Goal: Task Accomplishment & Management: Use online tool/utility

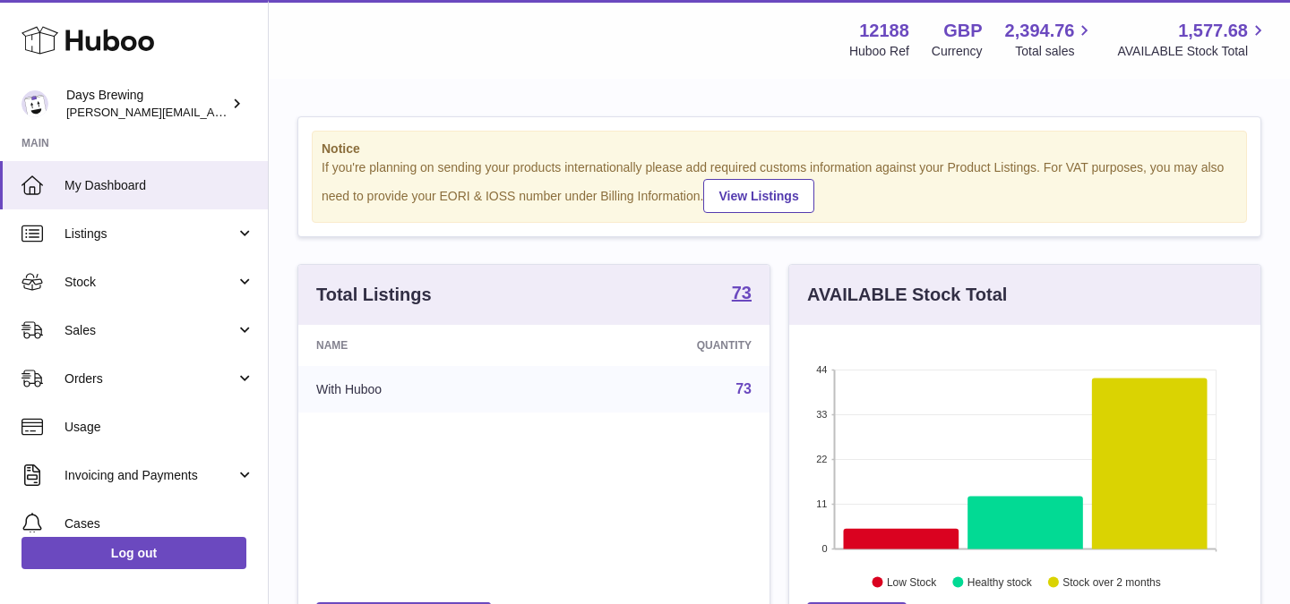
scroll to position [279, 471]
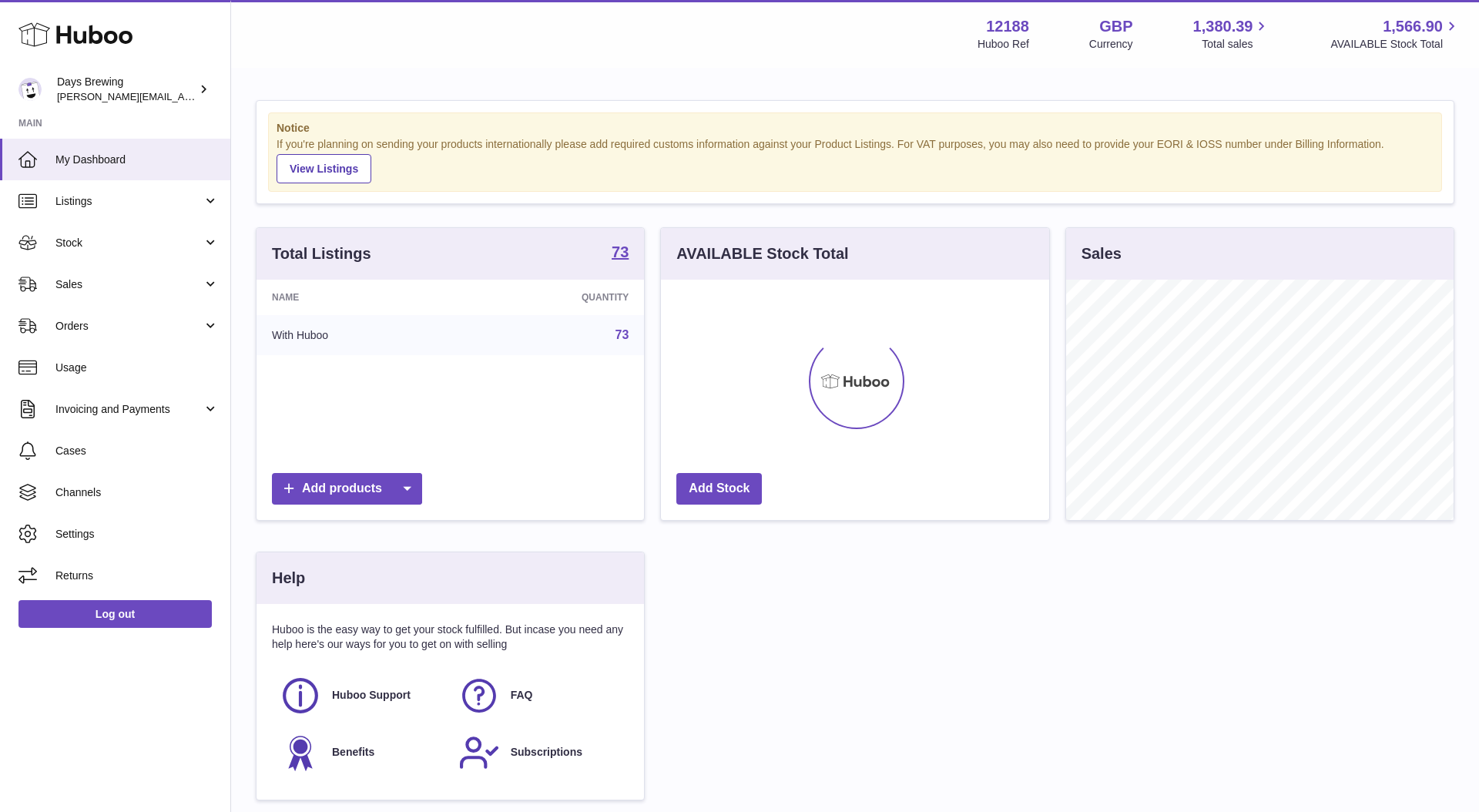
scroll to position [240, 388]
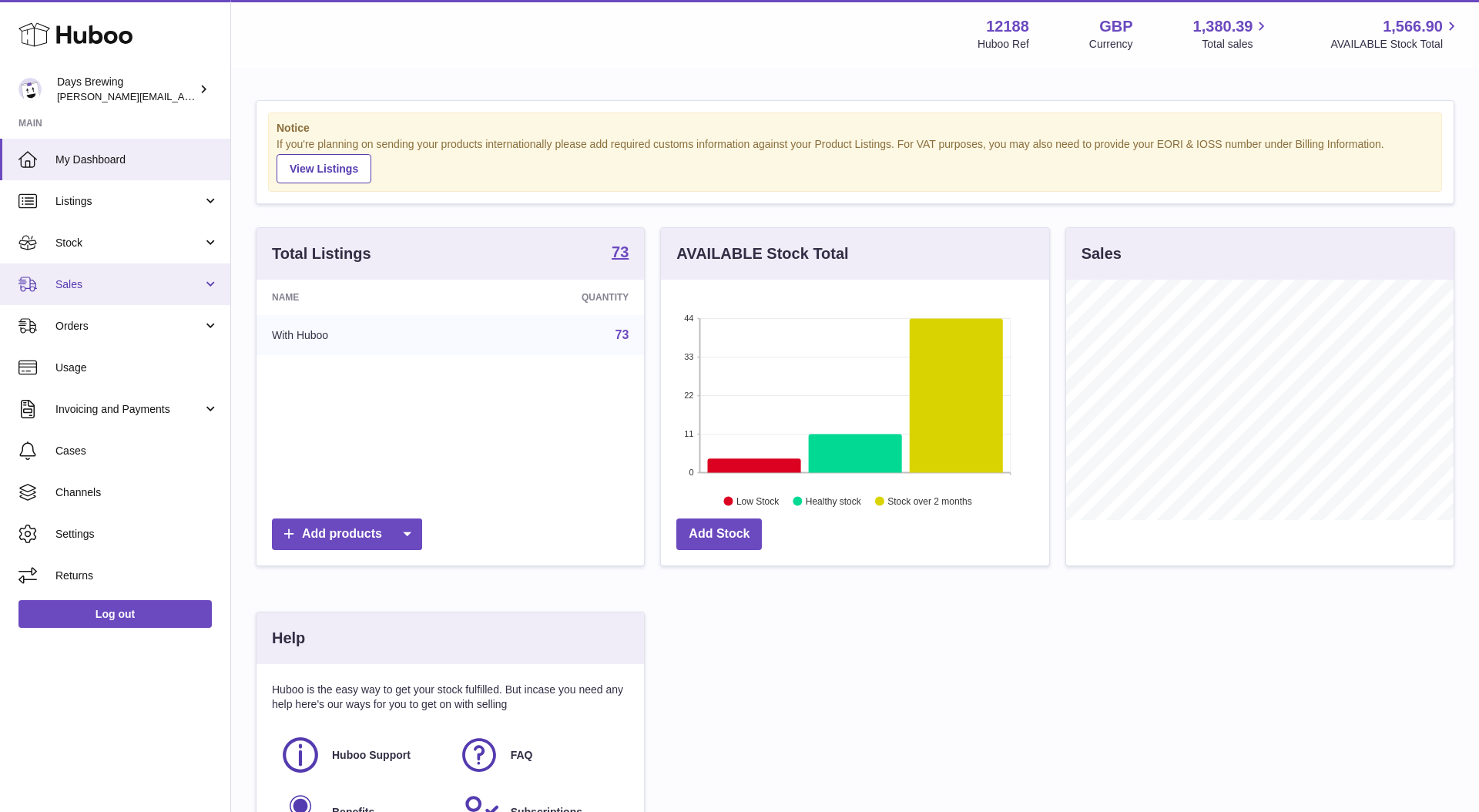
click at [151, 290] on span "Sales" at bounding box center [128, 284] width 147 height 15
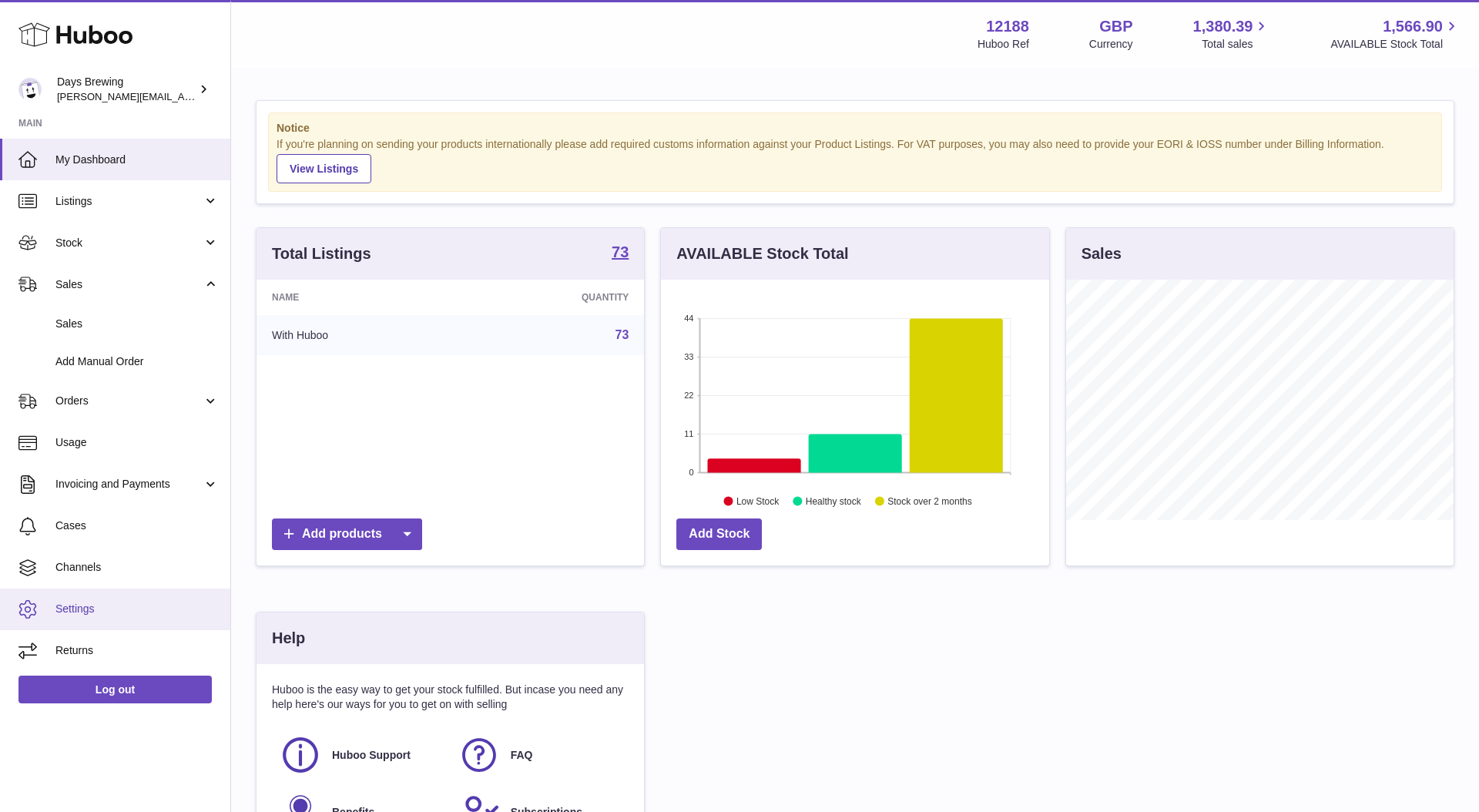
click at [69, 611] on span "Settings" at bounding box center [137, 608] width 163 height 15
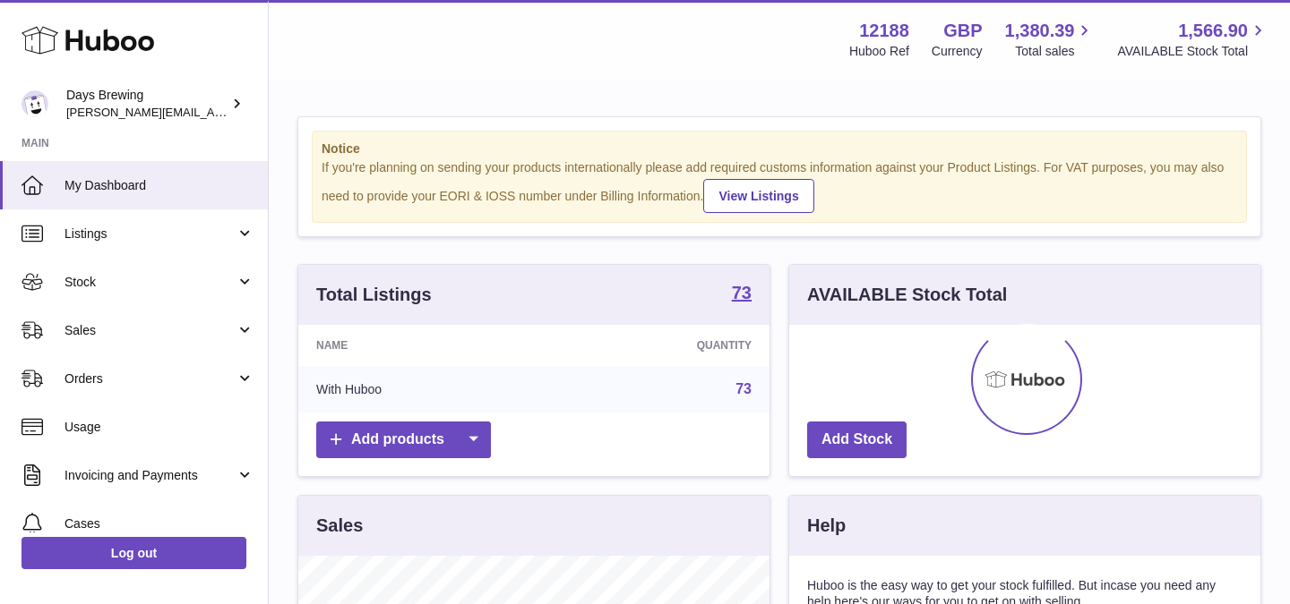
scroll to position [279, 471]
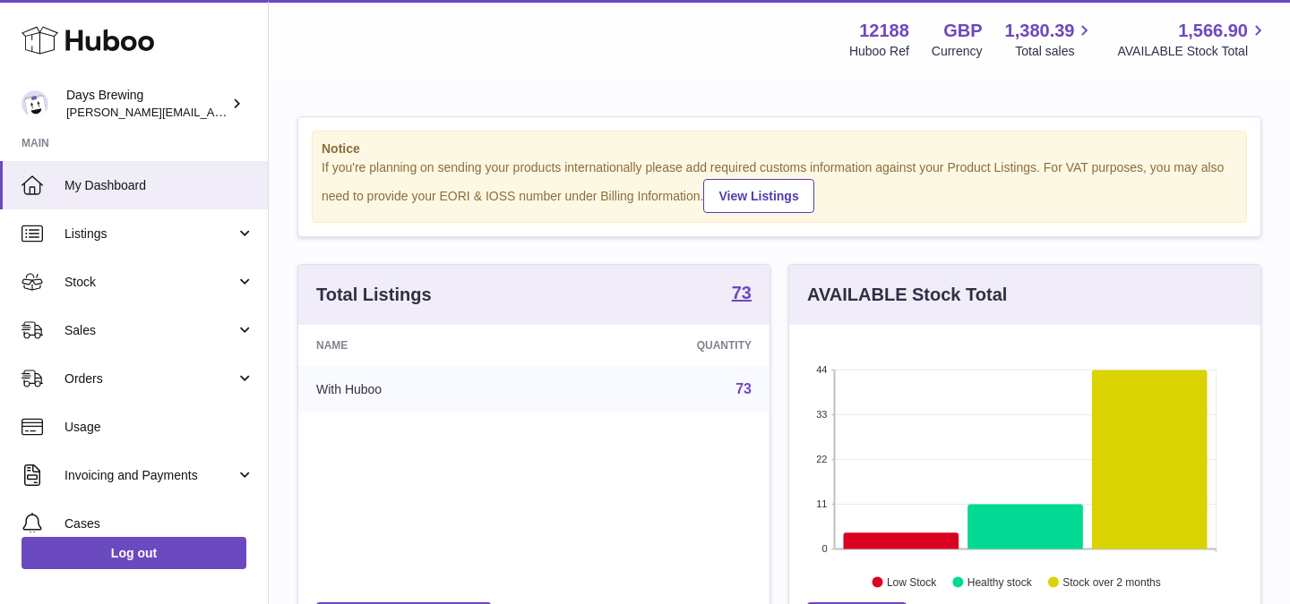
scroll to position [279, 471]
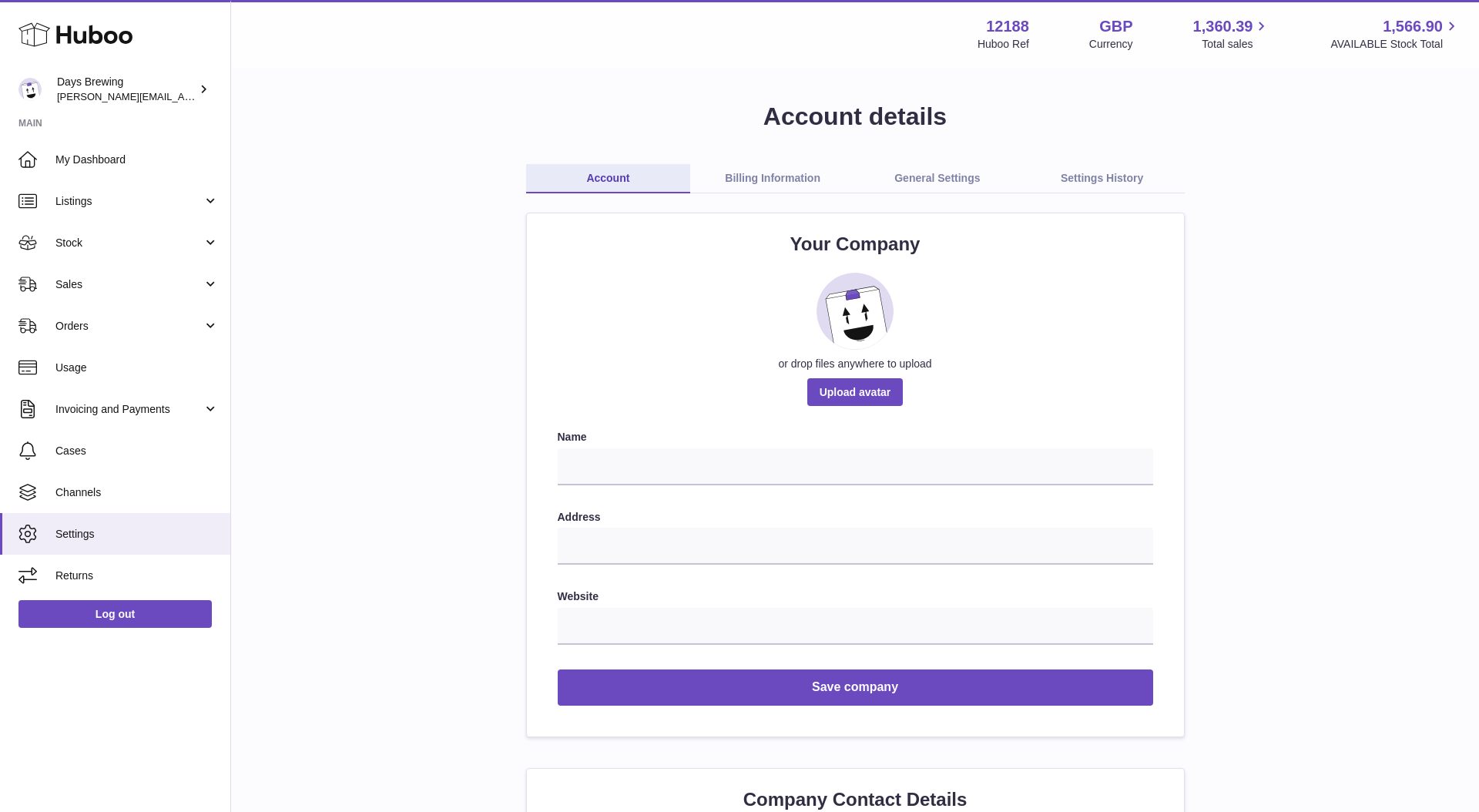
click at [955, 179] on link "General Settings" at bounding box center [938, 179] width 165 height 29
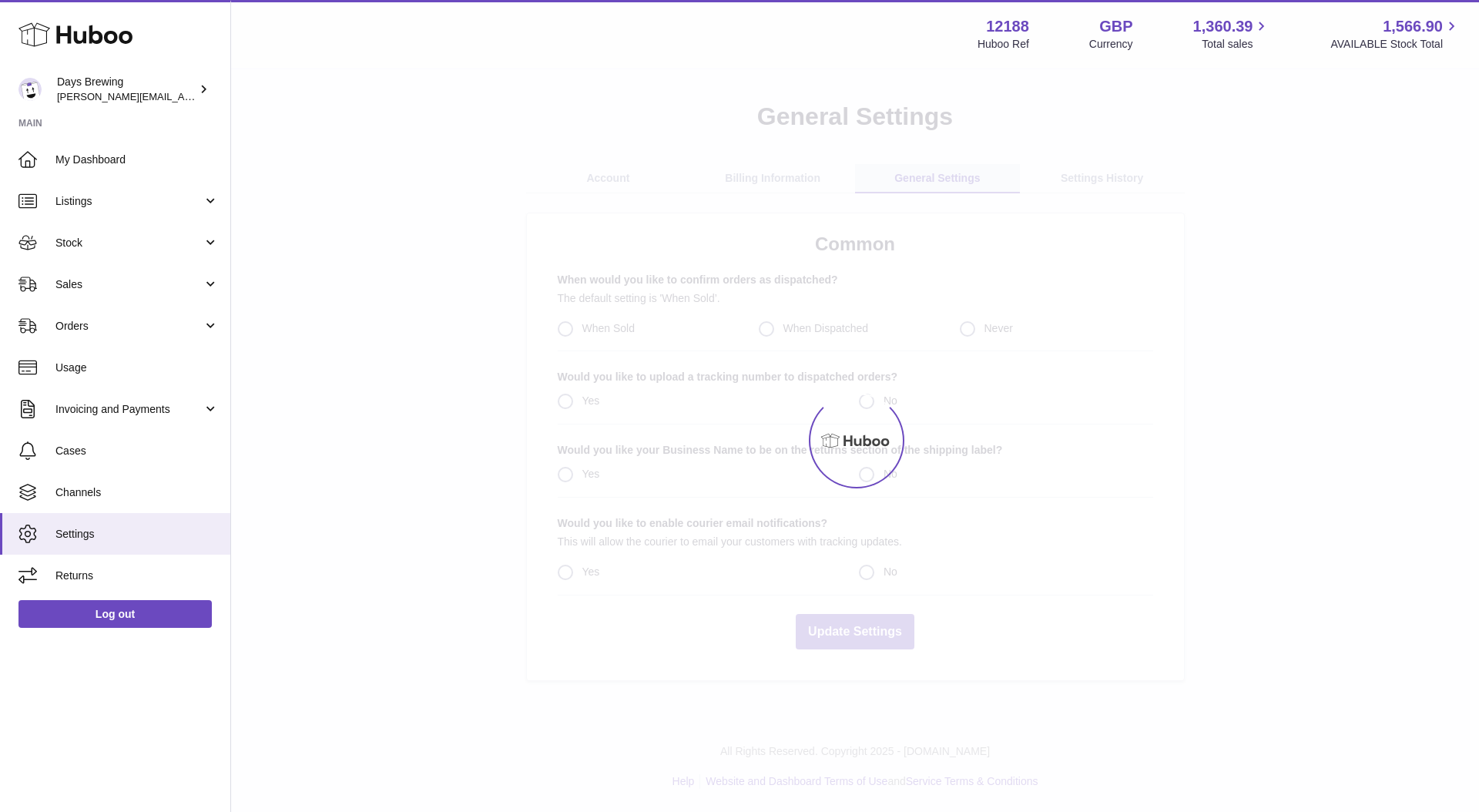
click at [922, 169] on div "Menu Huboo 12188 Huboo Ref GBP Currency 1,360.39 Total sales 1,566.90 AVAILABLE…" at bounding box center [855, 355] width 1248 height 711
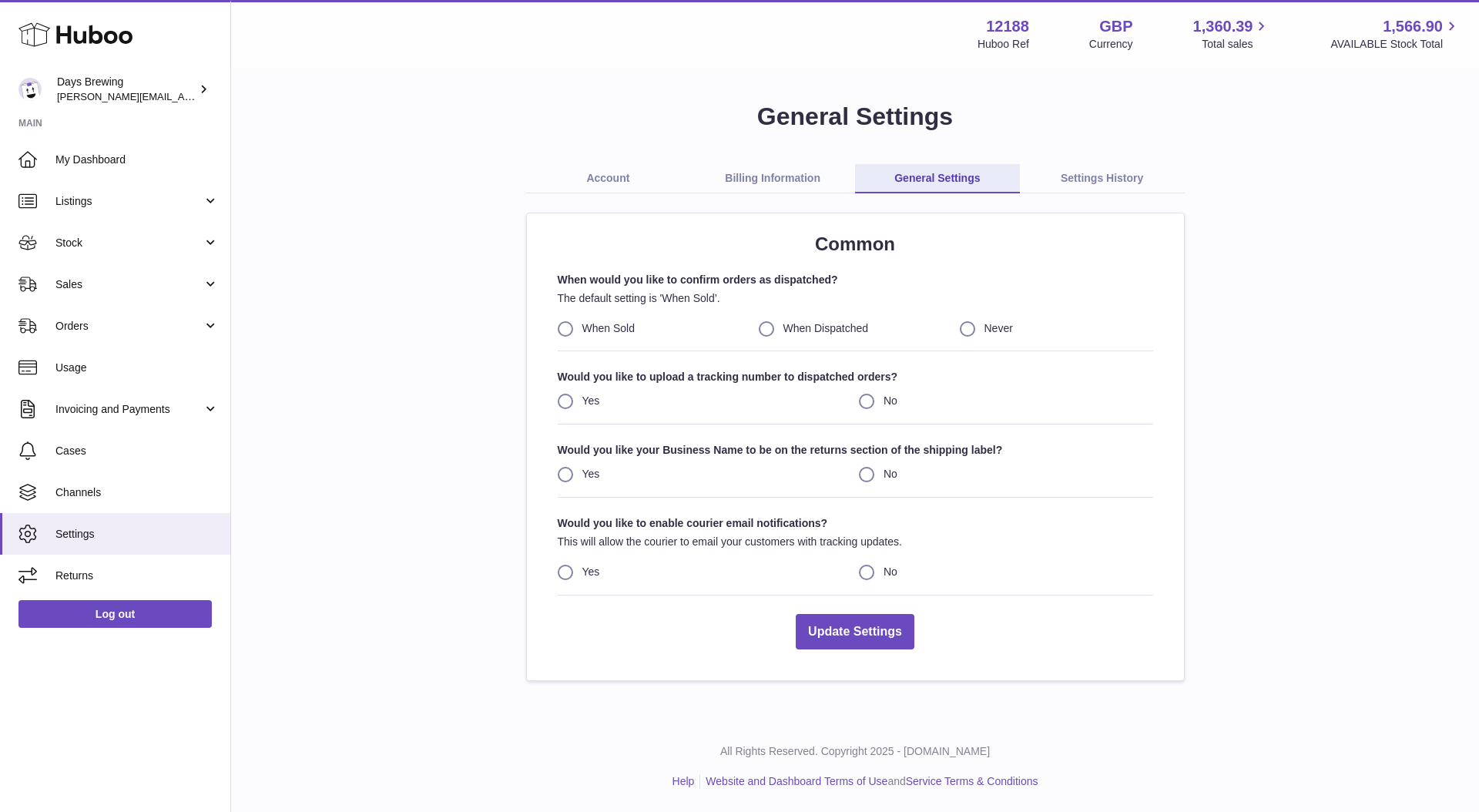
click at [604, 176] on link "Account" at bounding box center [609, 179] width 165 height 29
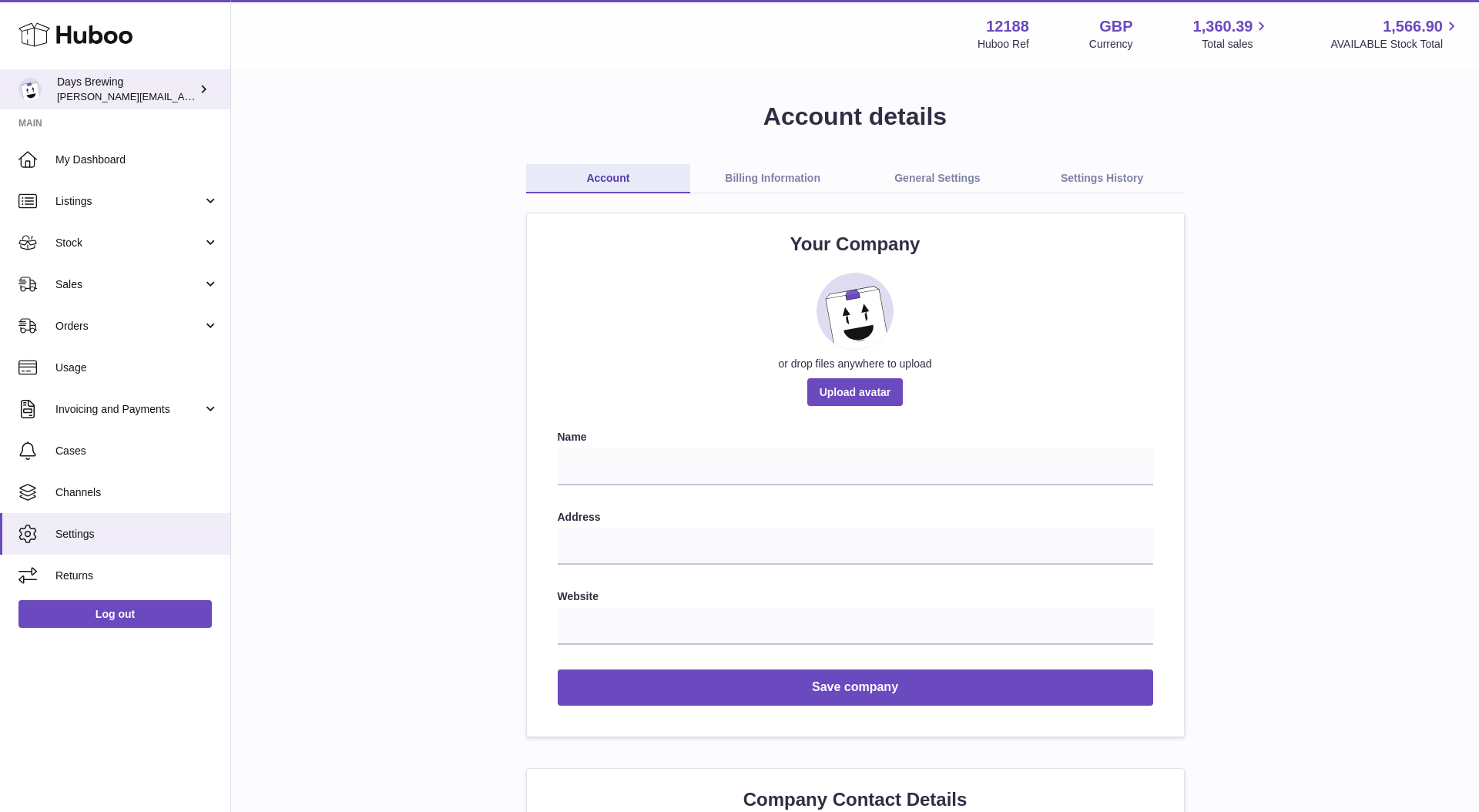
click at [188, 70] on link "Days Brewing greg@daysbrewing.com" at bounding box center [115, 89] width 231 height 40
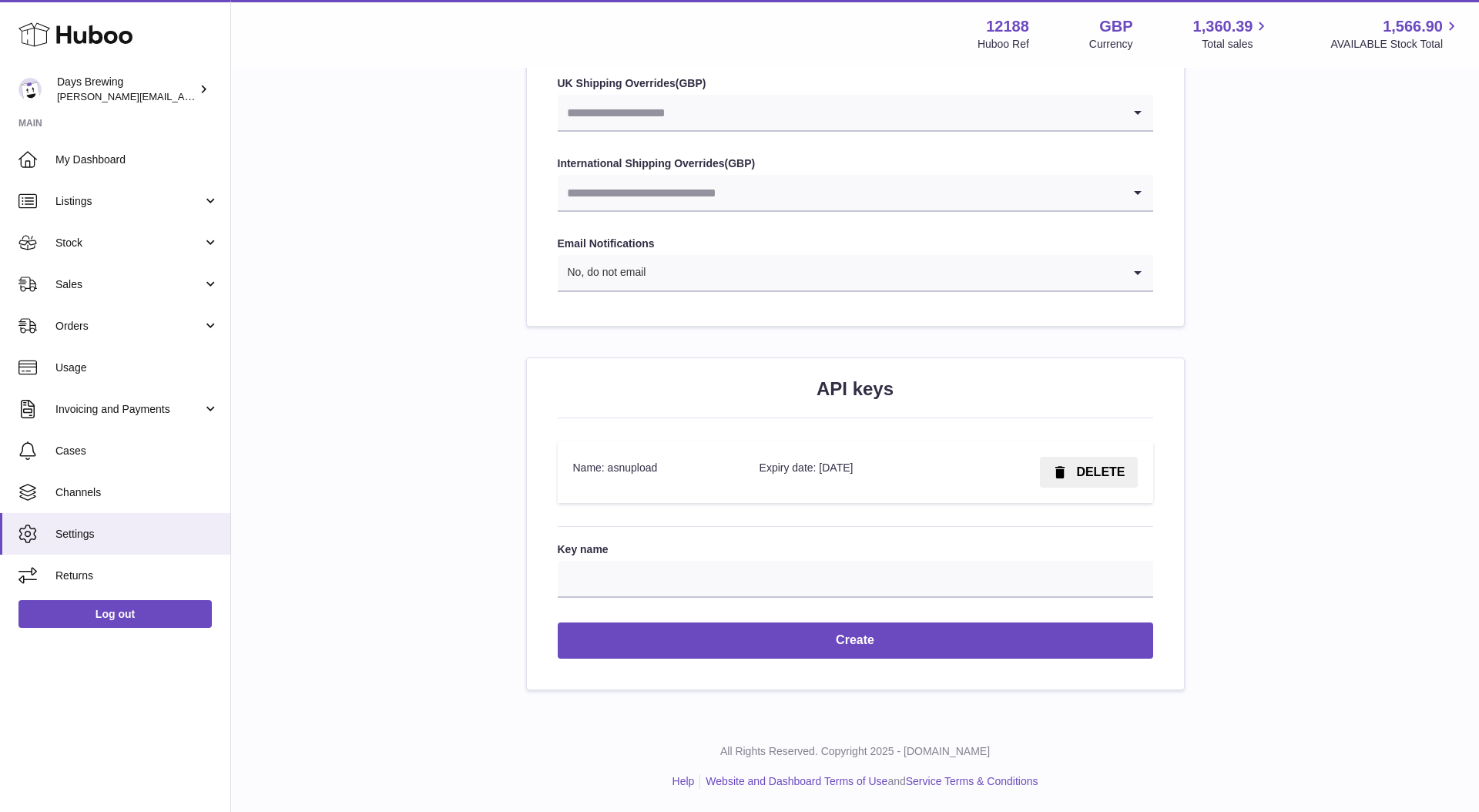
scroll to position [1584, 0]
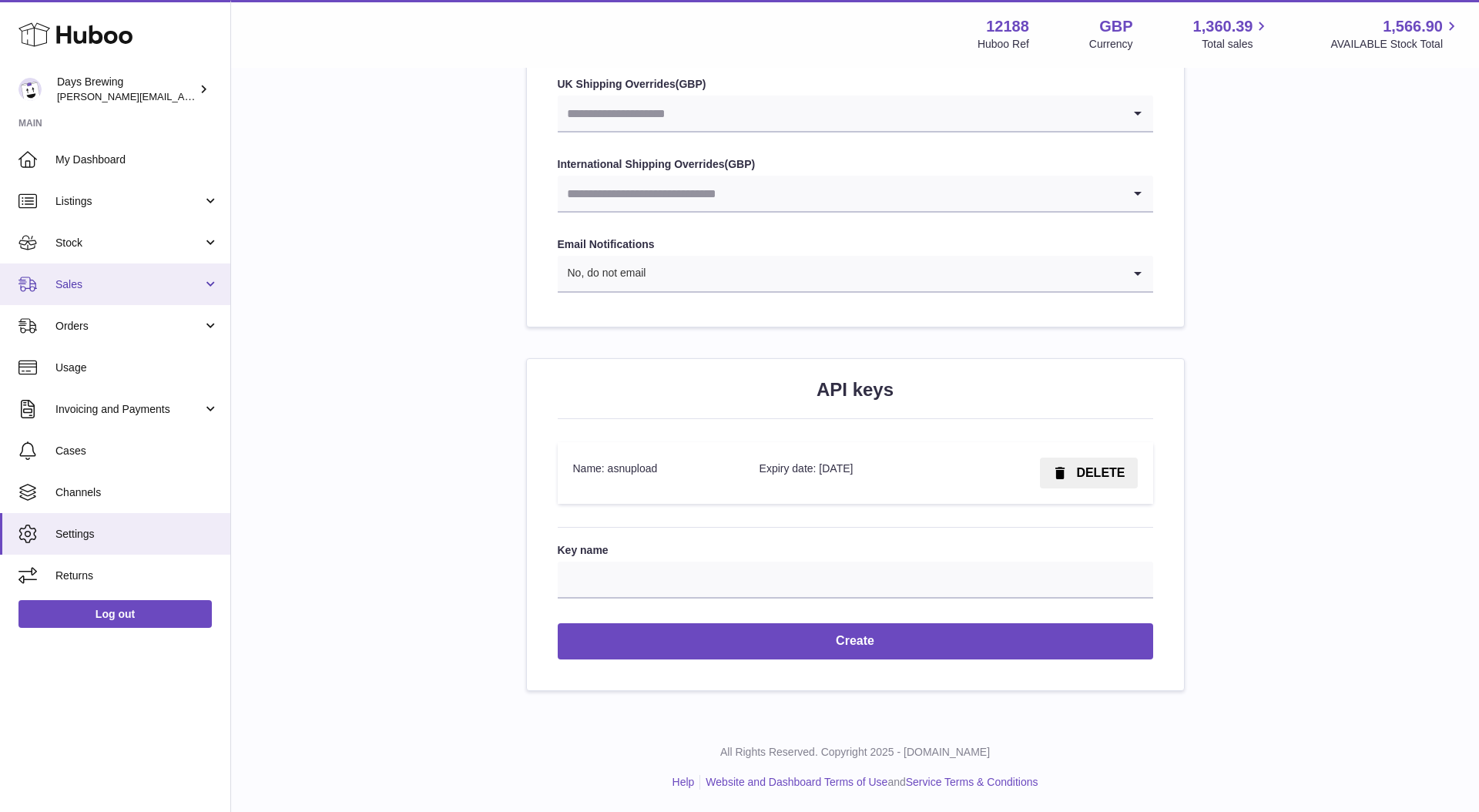
click at [85, 271] on link "Sales" at bounding box center [115, 284] width 231 height 41
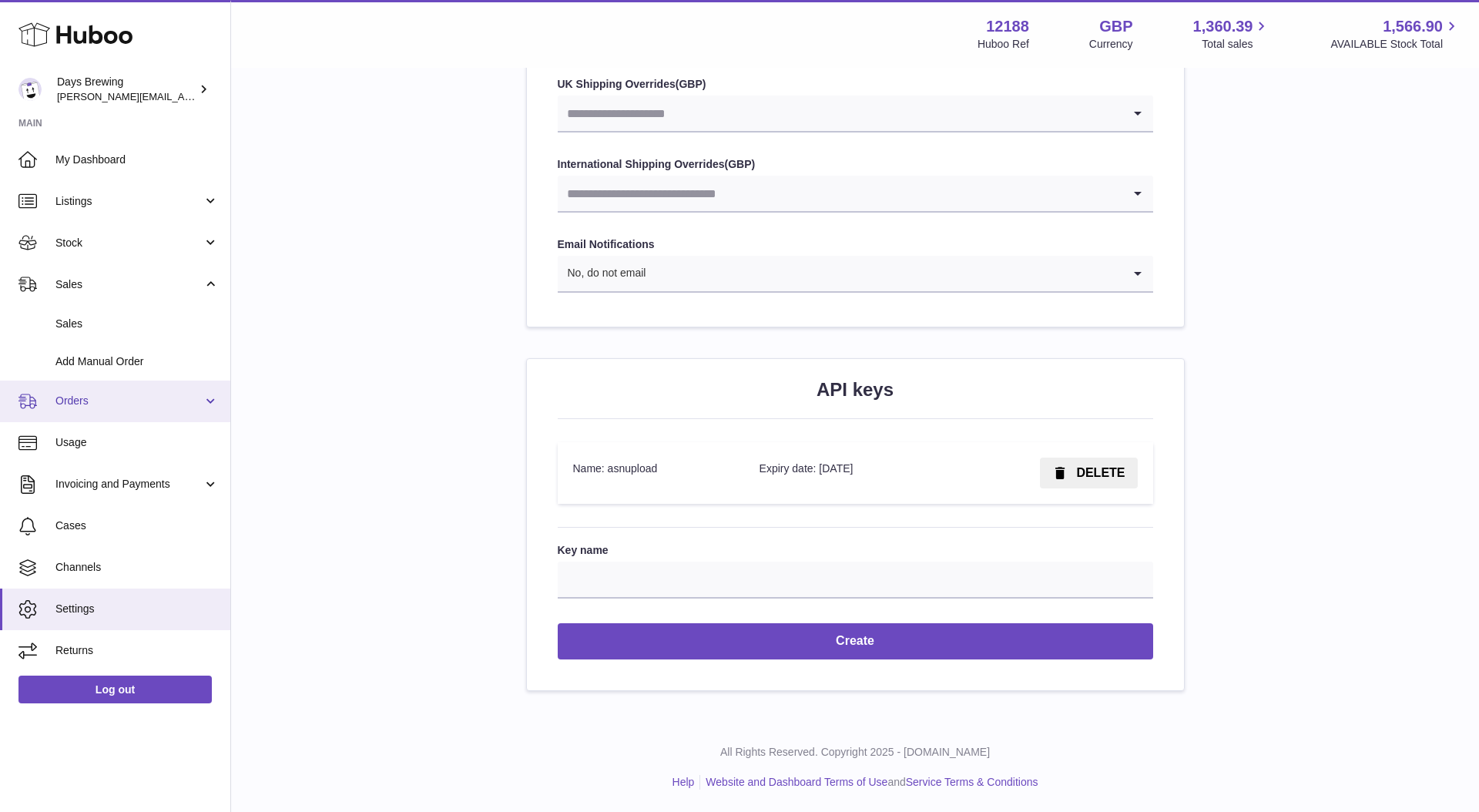
click at [97, 403] on span "Orders" at bounding box center [128, 401] width 147 height 15
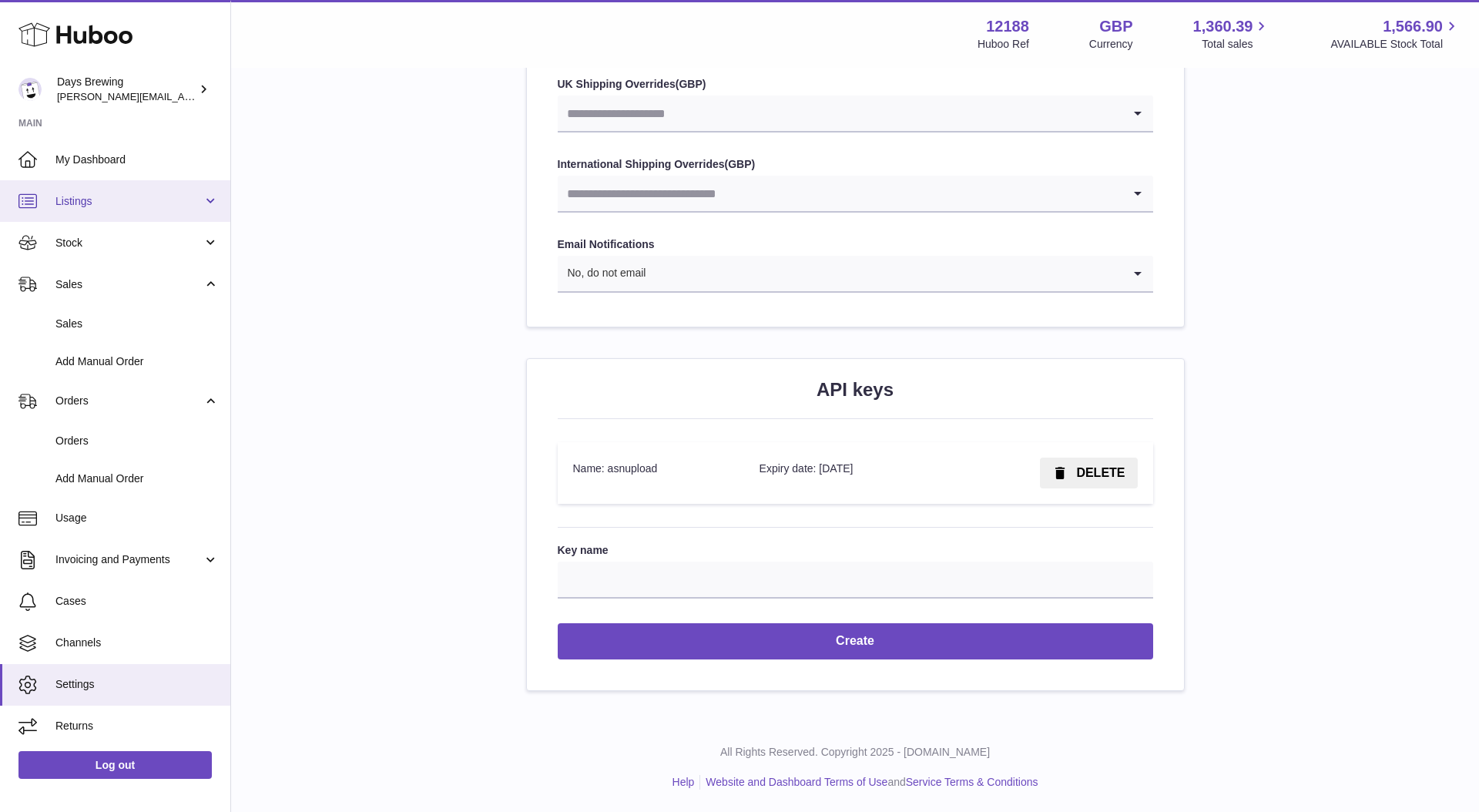
click at [107, 206] on span "Listings" at bounding box center [128, 201] width 147 height 15
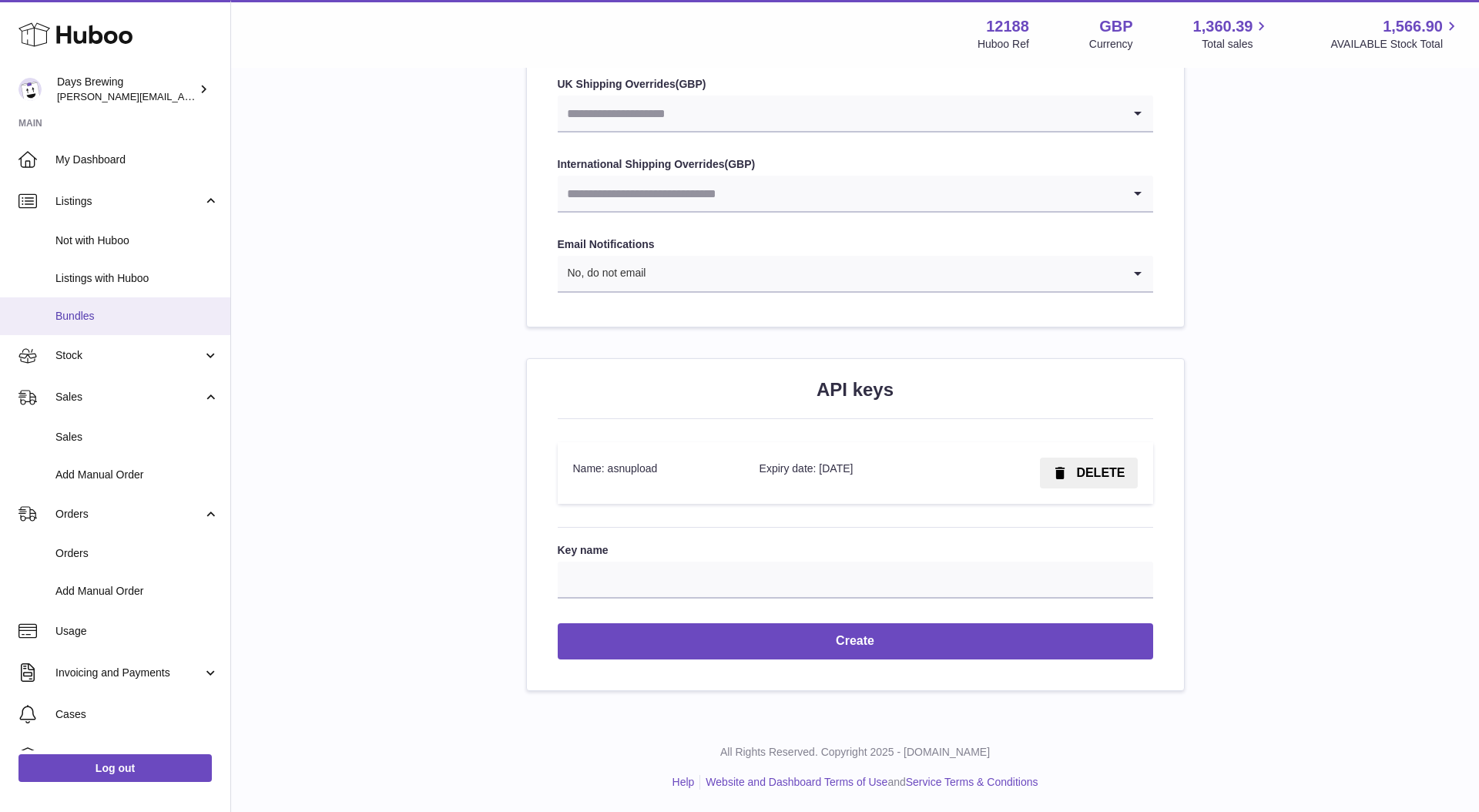
click at [107, 306] on link "Bundles" at bounding box center [115, 317] width 231 height 38
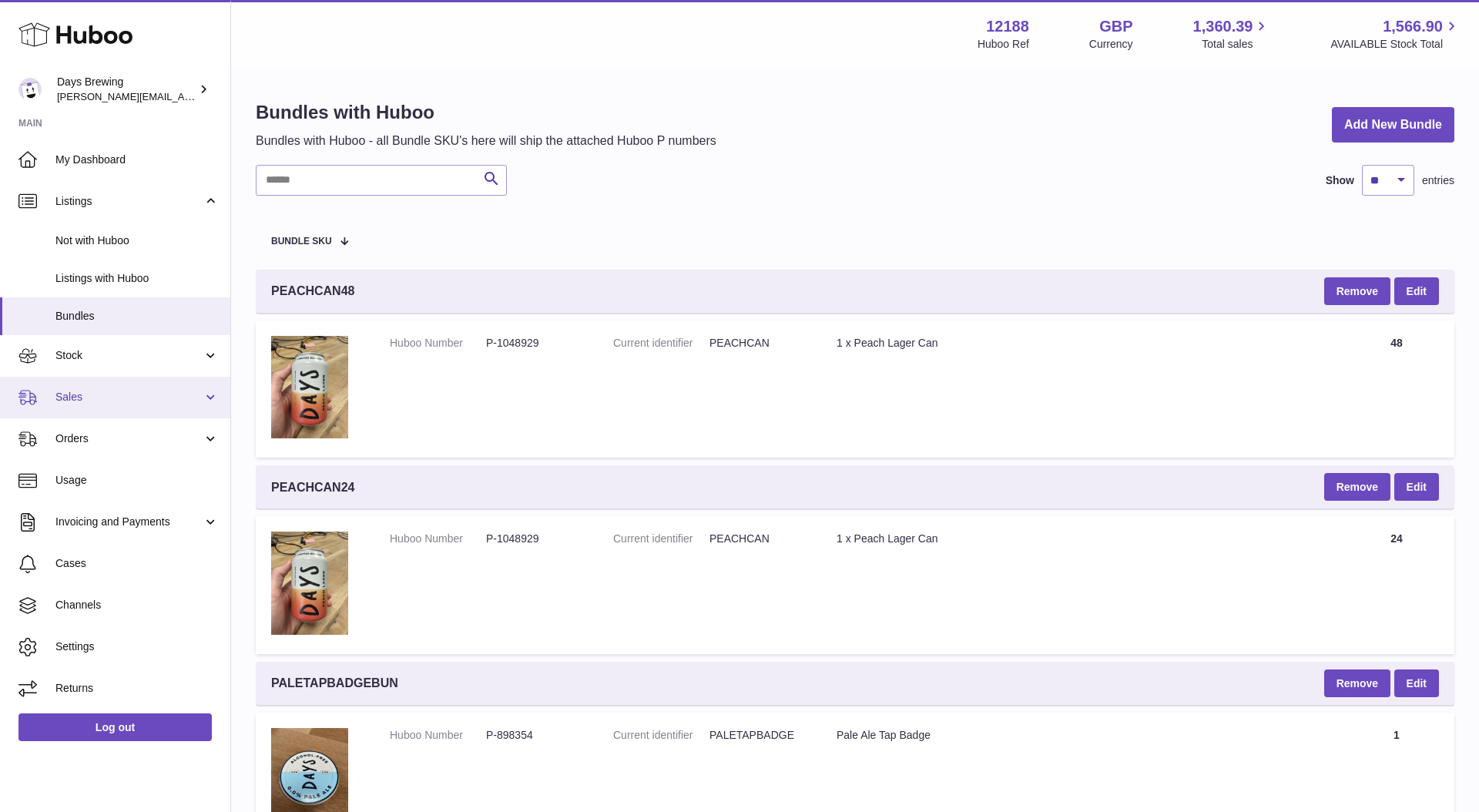
click at [171, 397] on span "Sales" at bounding box center [128, 397] width 147 height 15
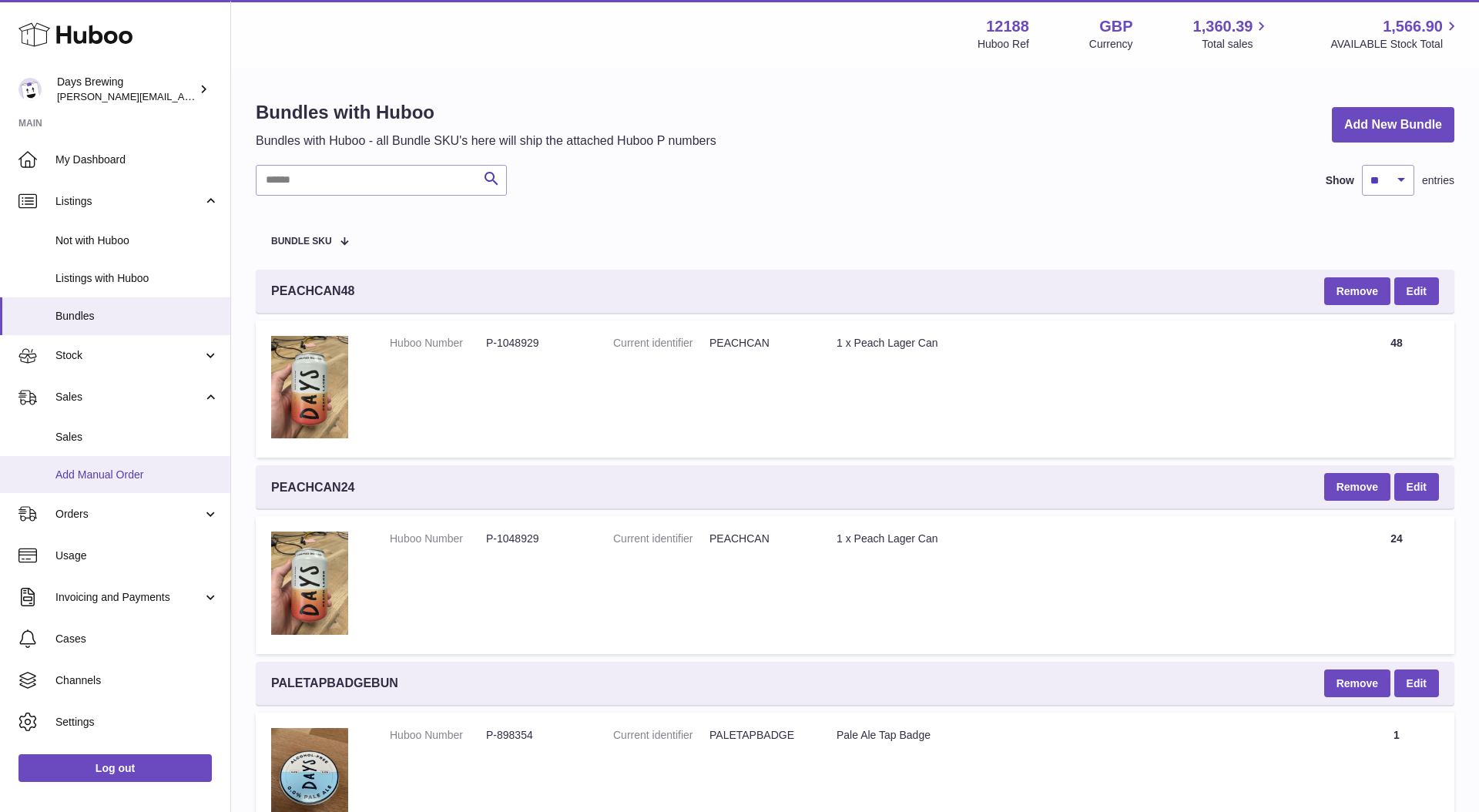
click at [154, 470] on span "Add Manual Order" at bounding box center [137, 475] width 163 height 15
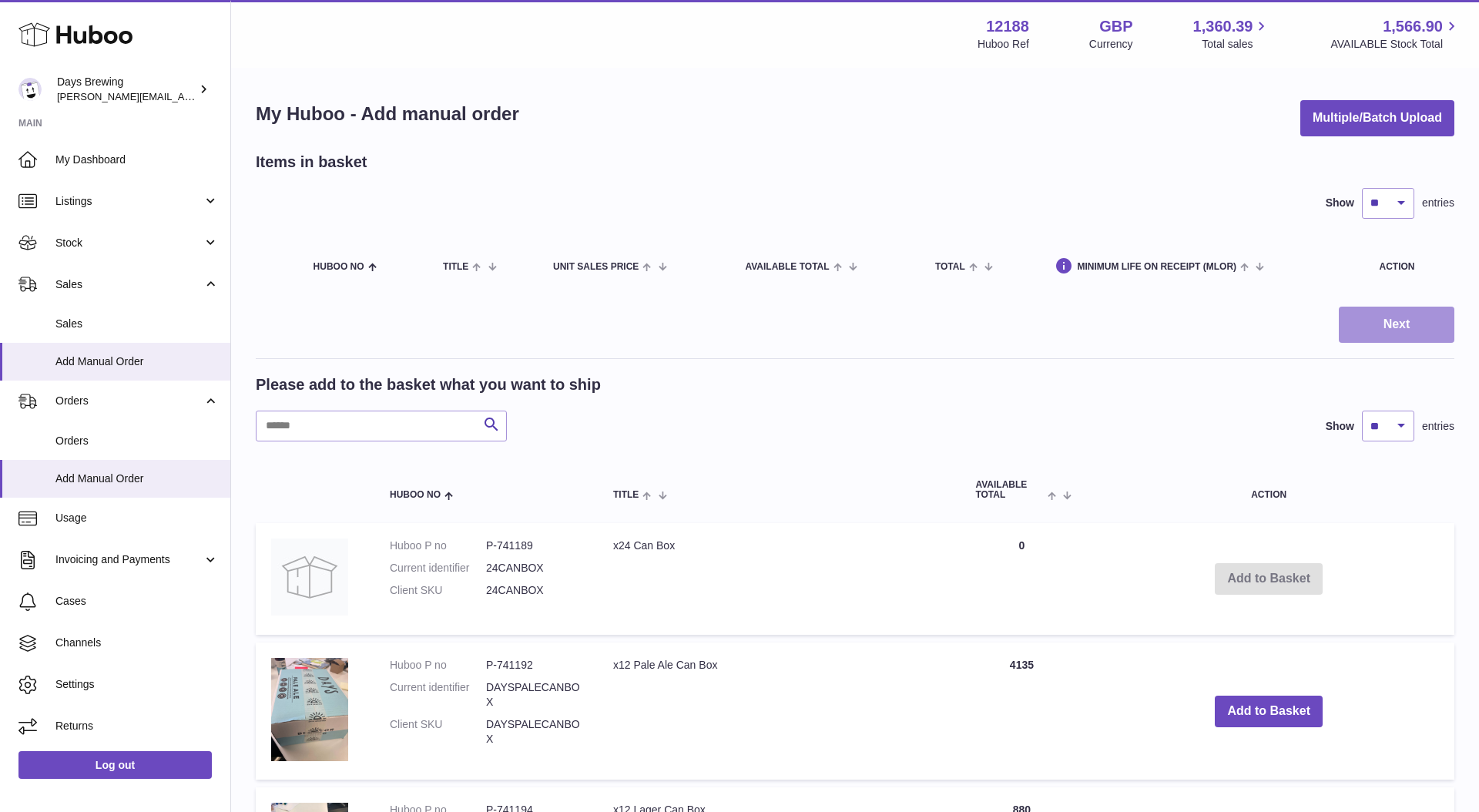
click at [1380, 329] on button "Next" at bounding box center [1396, 324] width 115 height 36
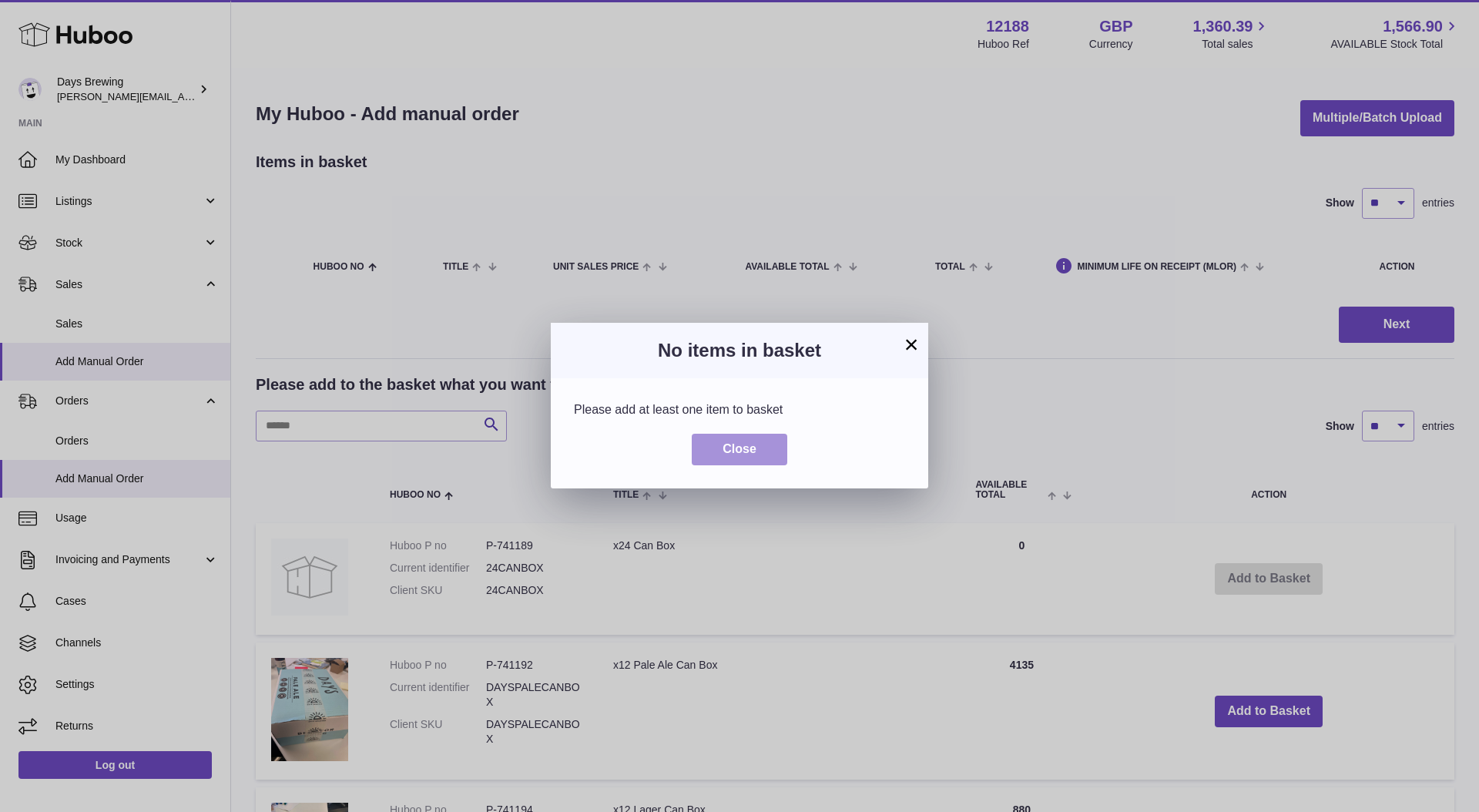
click at [739, 452] on span "Close" at bounding box center [739, 448] width 34 height 13
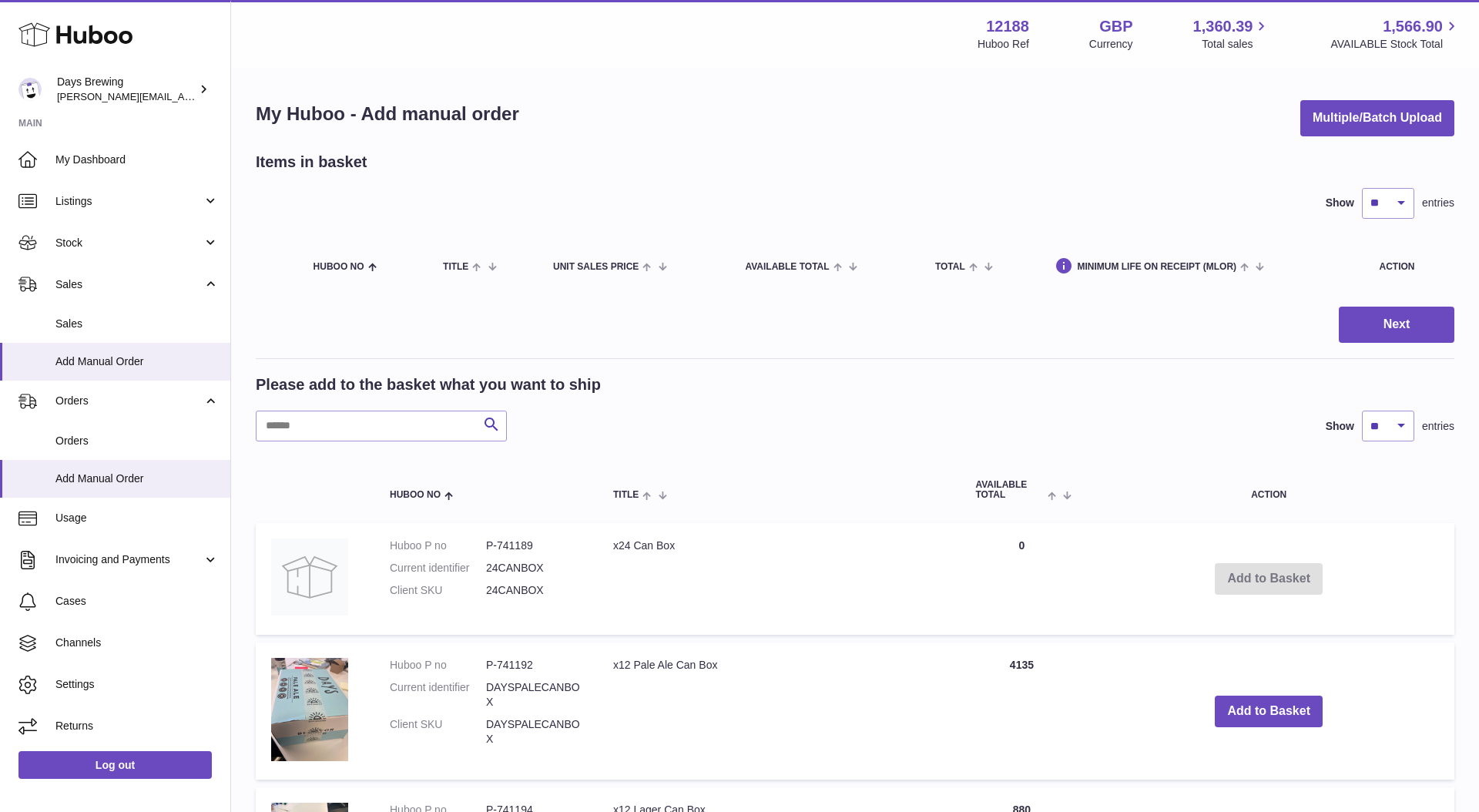
click at [1262, 694] on td "Add to Basket" at bounding box center [1269, 710] width 372 height 137
click at [1261, 710] on button "Add to Basket" at bounding box center [1268, 711] width 108 height 32
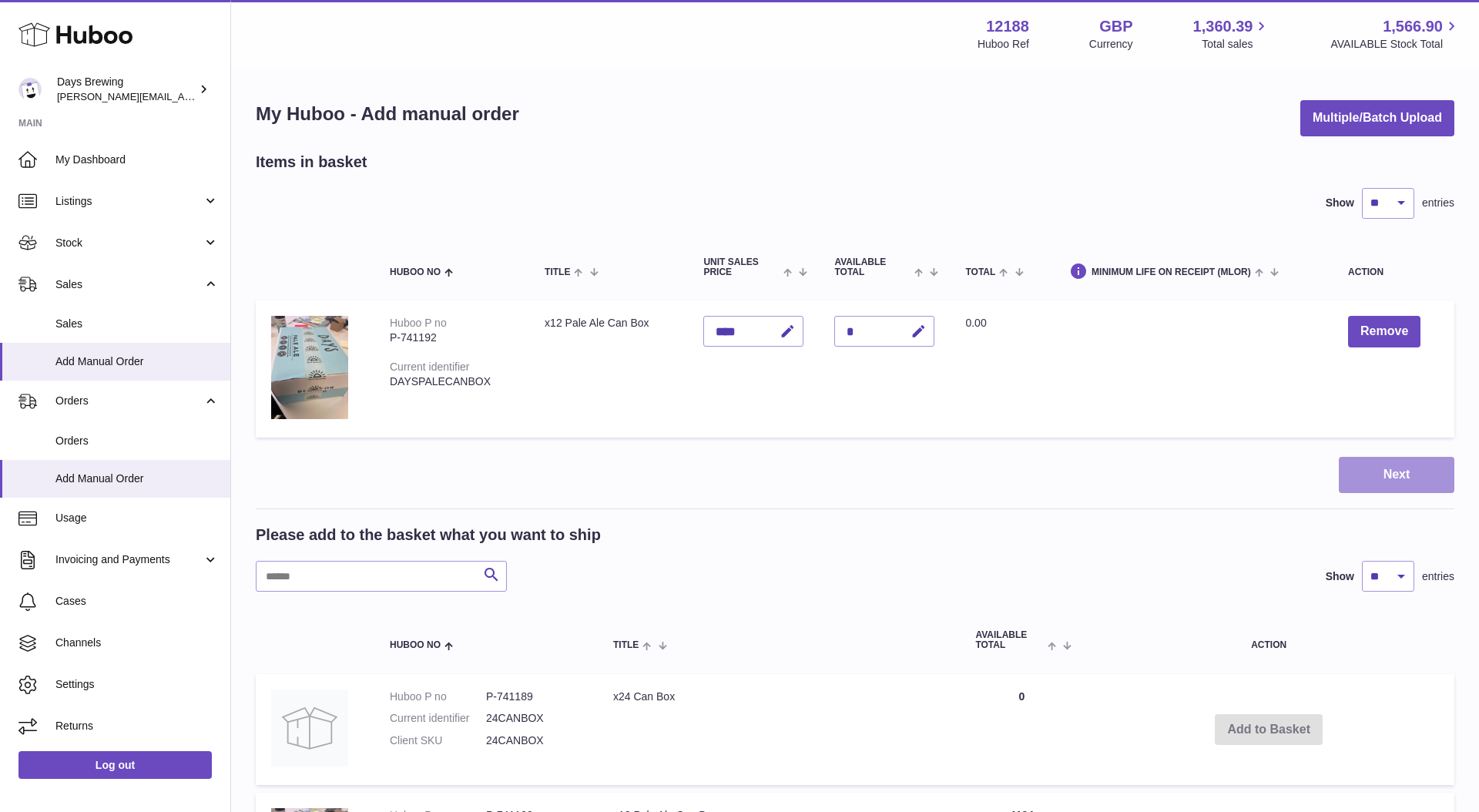
click at [1368, 470] on button "Next" at bounding box center [1396, 475] width 115 height 36
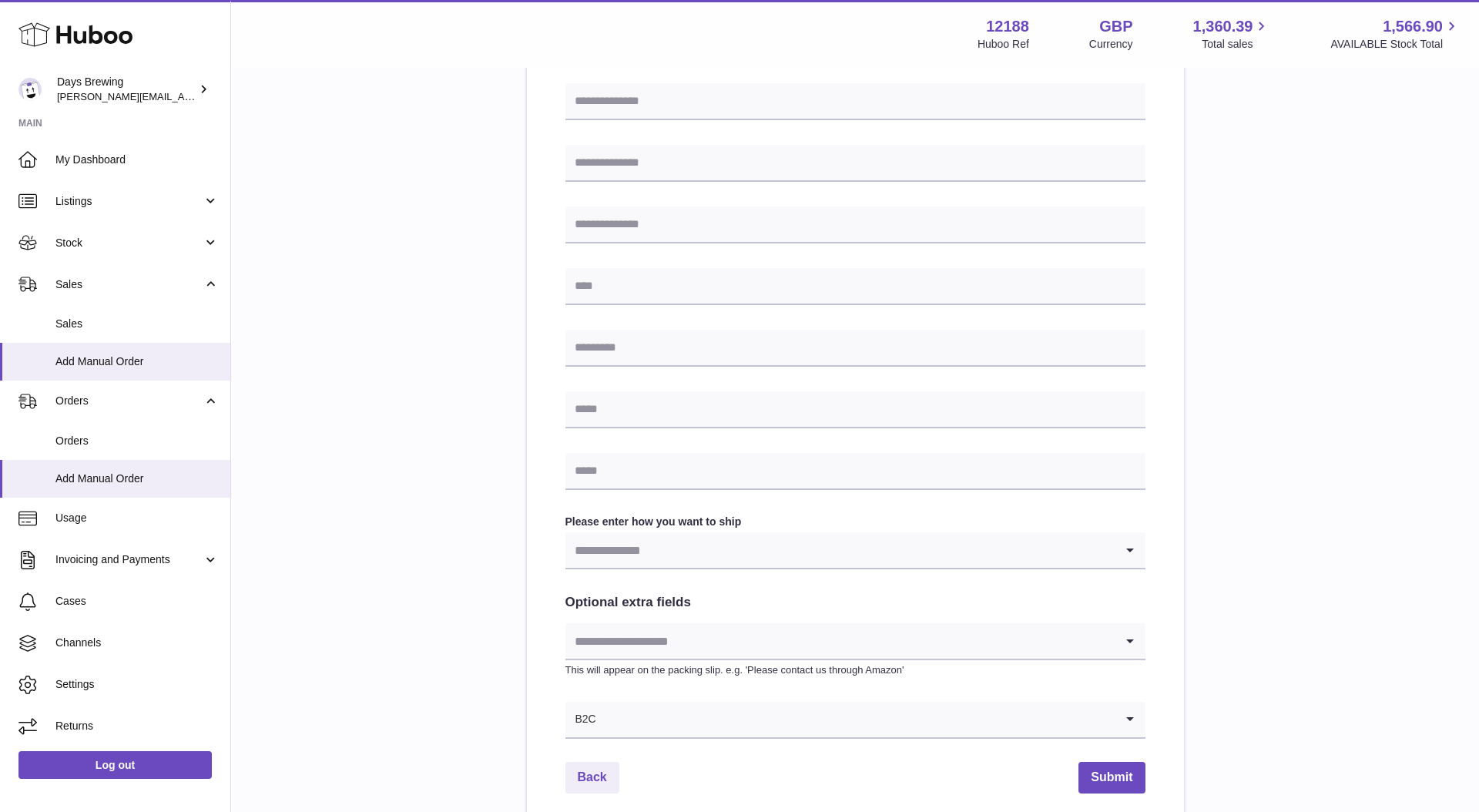
scroll to position [393, 0]
click at [92, 763] on link "Log out" at bounding box center [114, 765] width 194 height 28
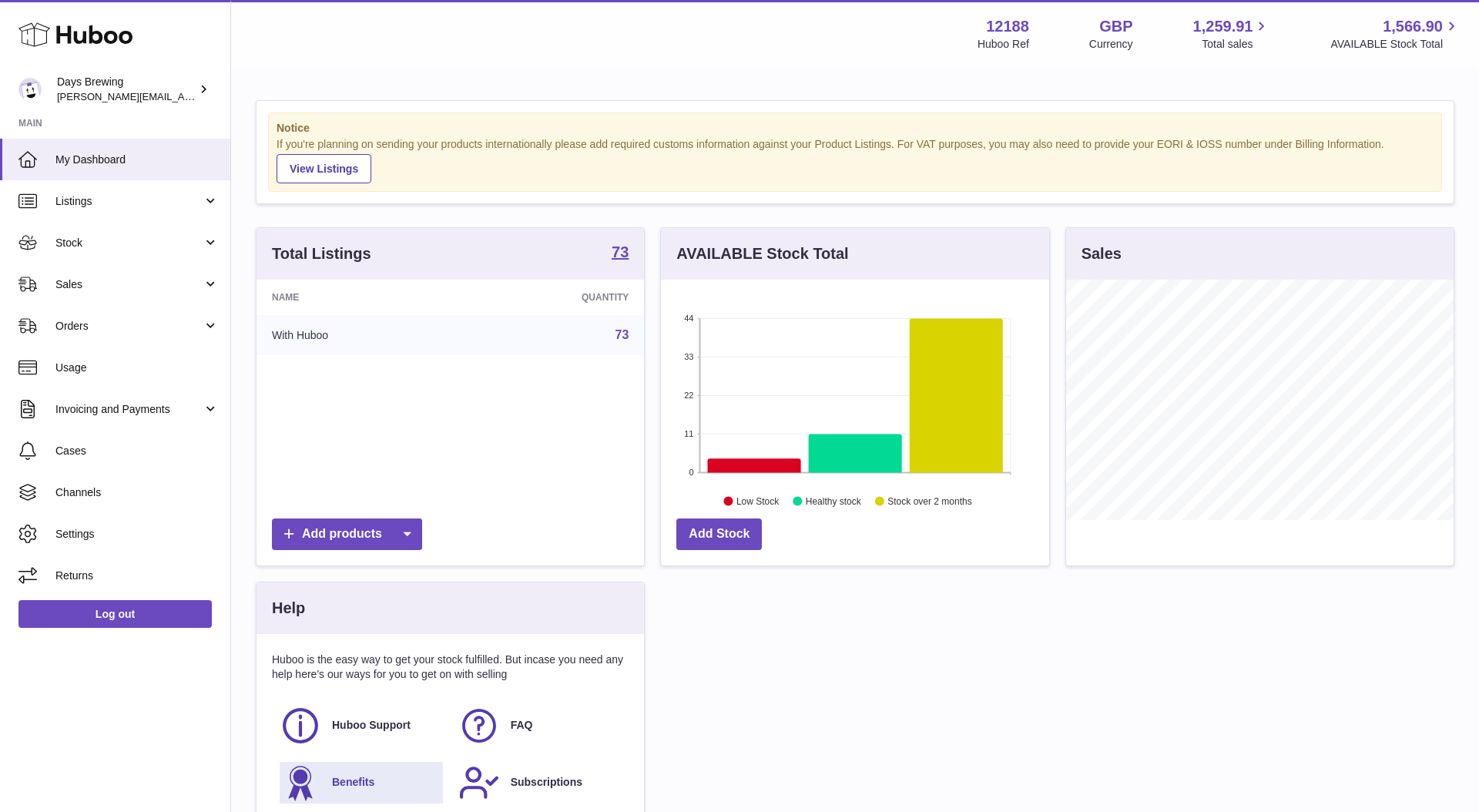
scroll to position [240, 388]
click at [108, 198] on span "Listings" at bounding box center [128, 201] width 147 height 15
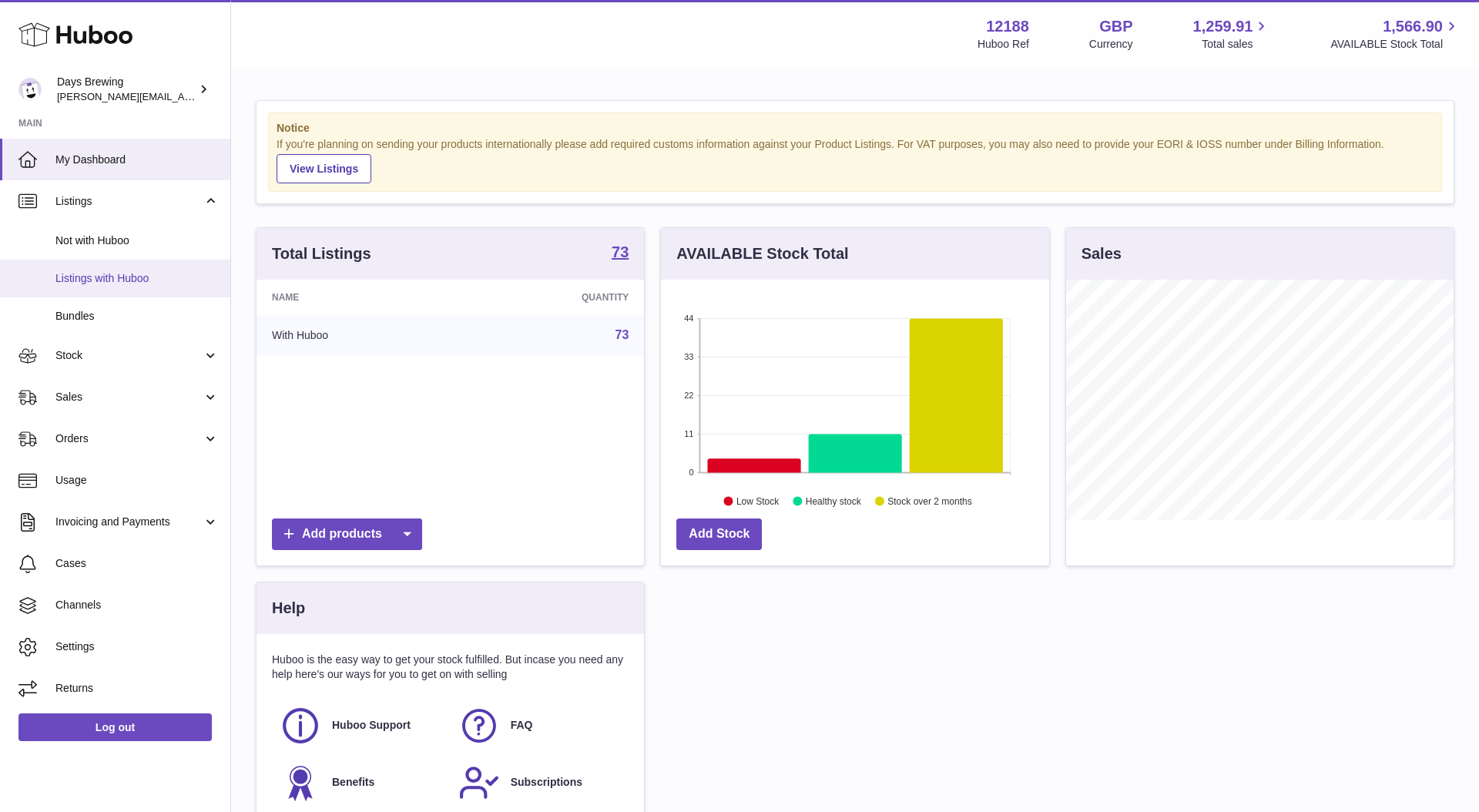
click at [128, 276] on span "Listings with Huboo" at bounding box center [137, 278] width 163 height 15
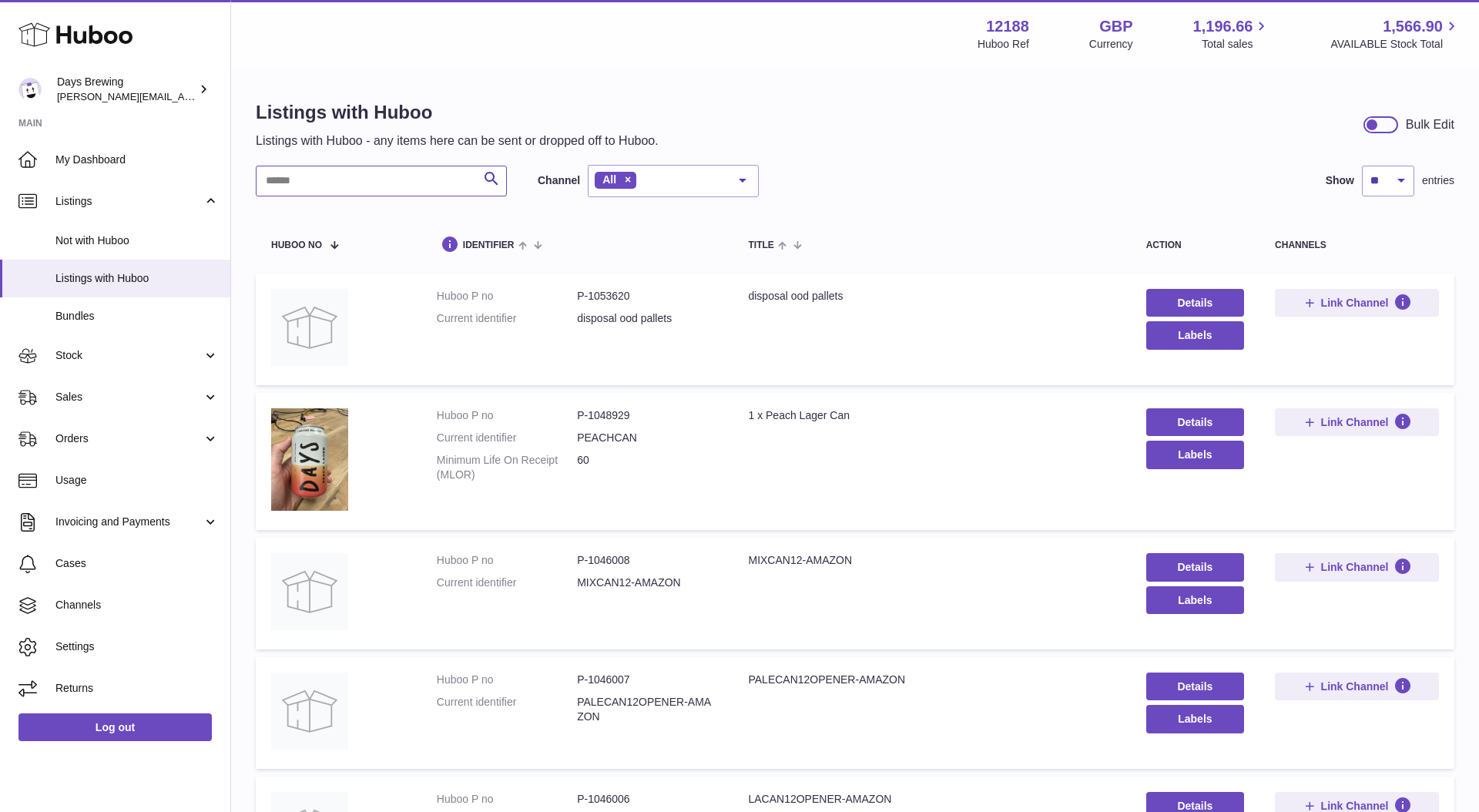
click at [338, 194] on input "text" at bounding box center [381, 181] width 251 height 31
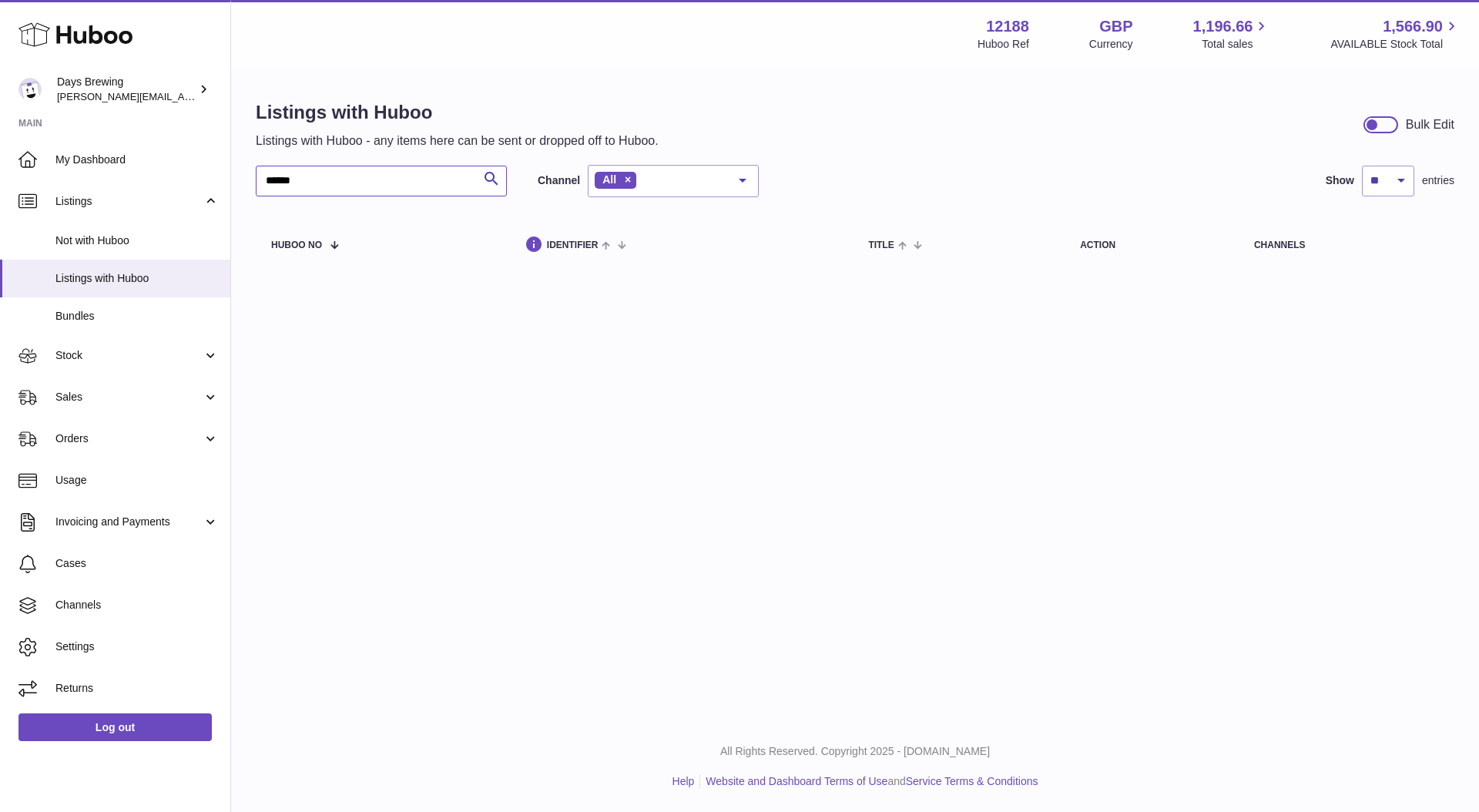
click at [293, 183] on input "******" at bounding box center [381, 181] width 251 height 31
type input "*****"
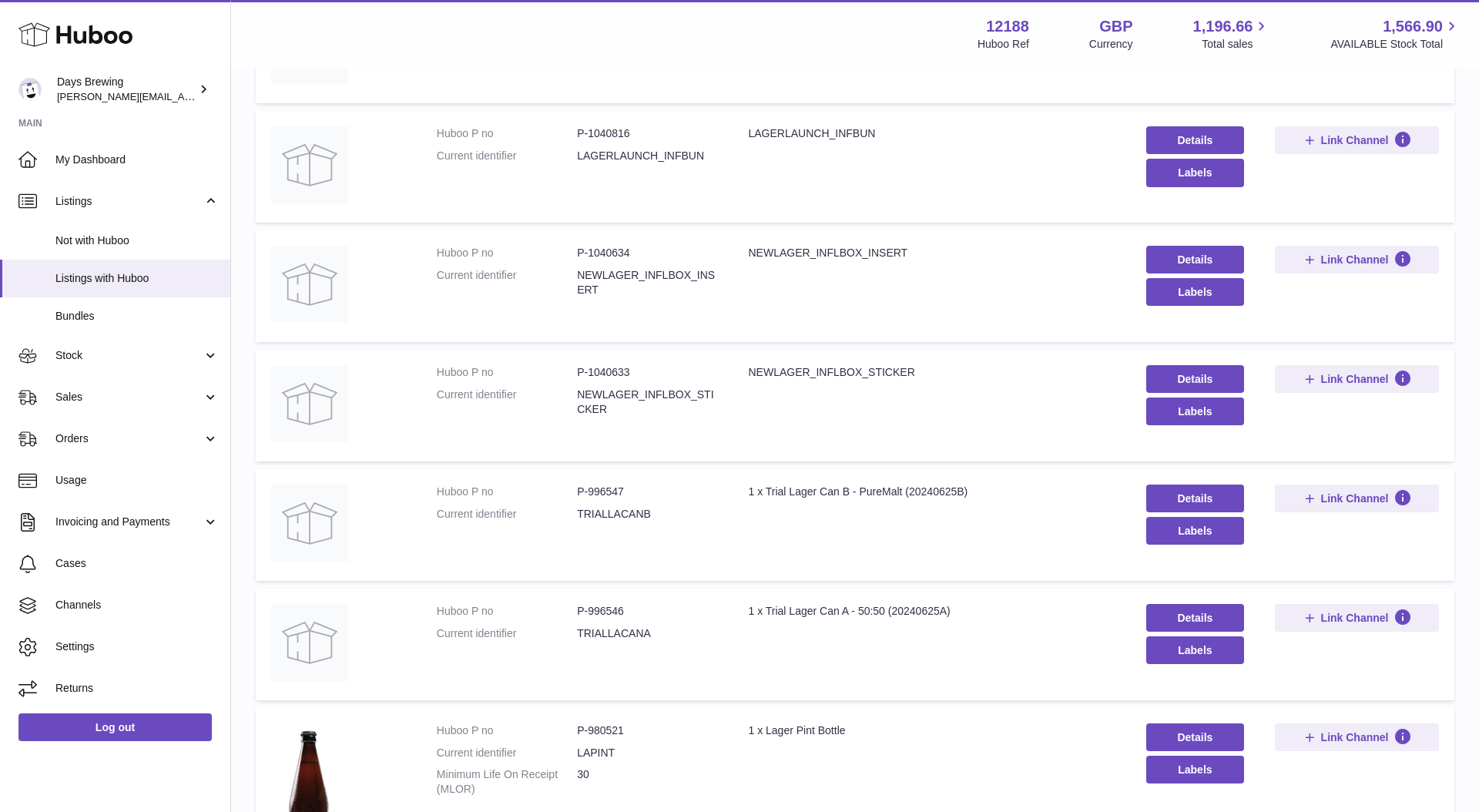
scroll to position [920, 0]
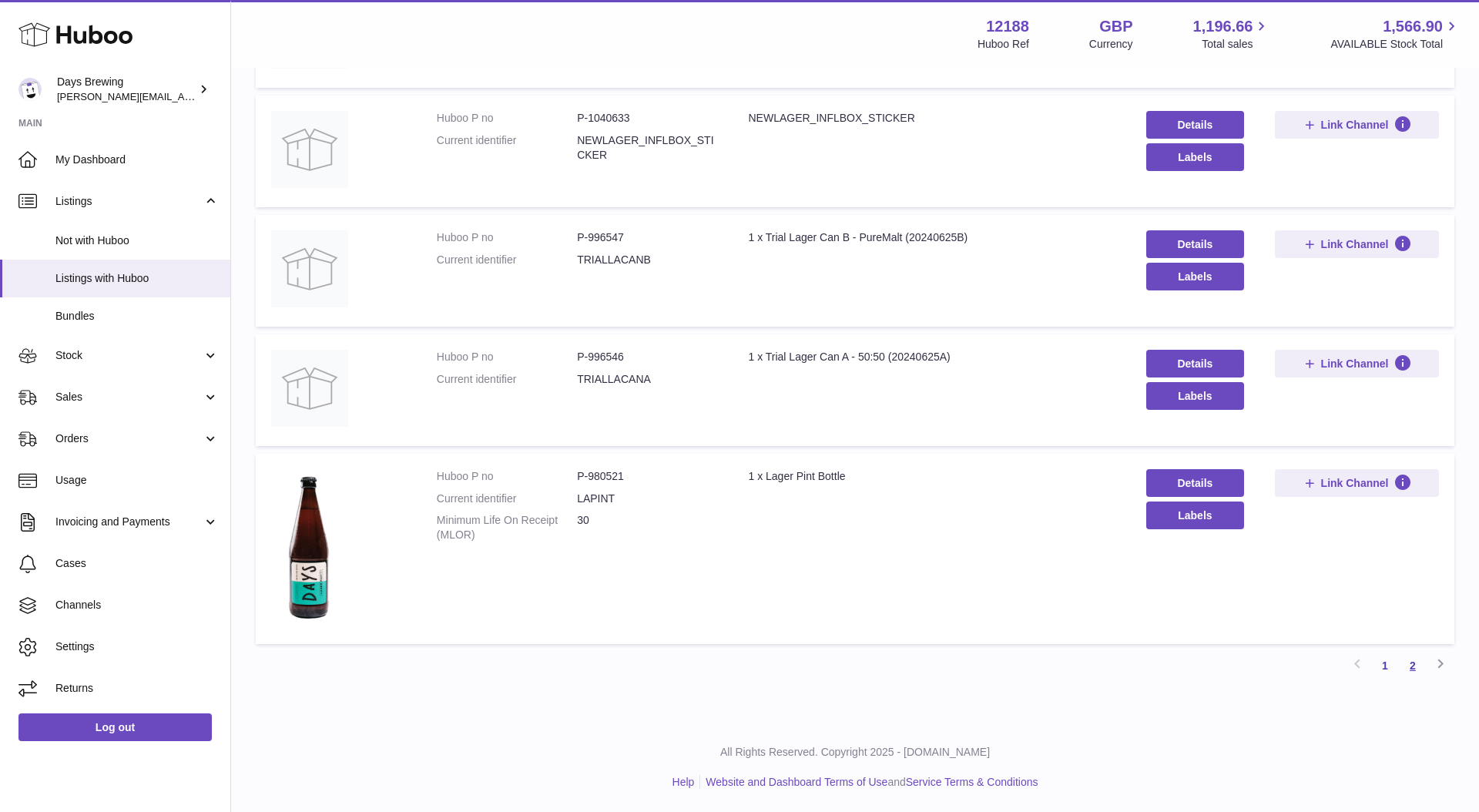
click at [1420, 664] on link "2" at bounding box center [1413, 666] width 28 height 28
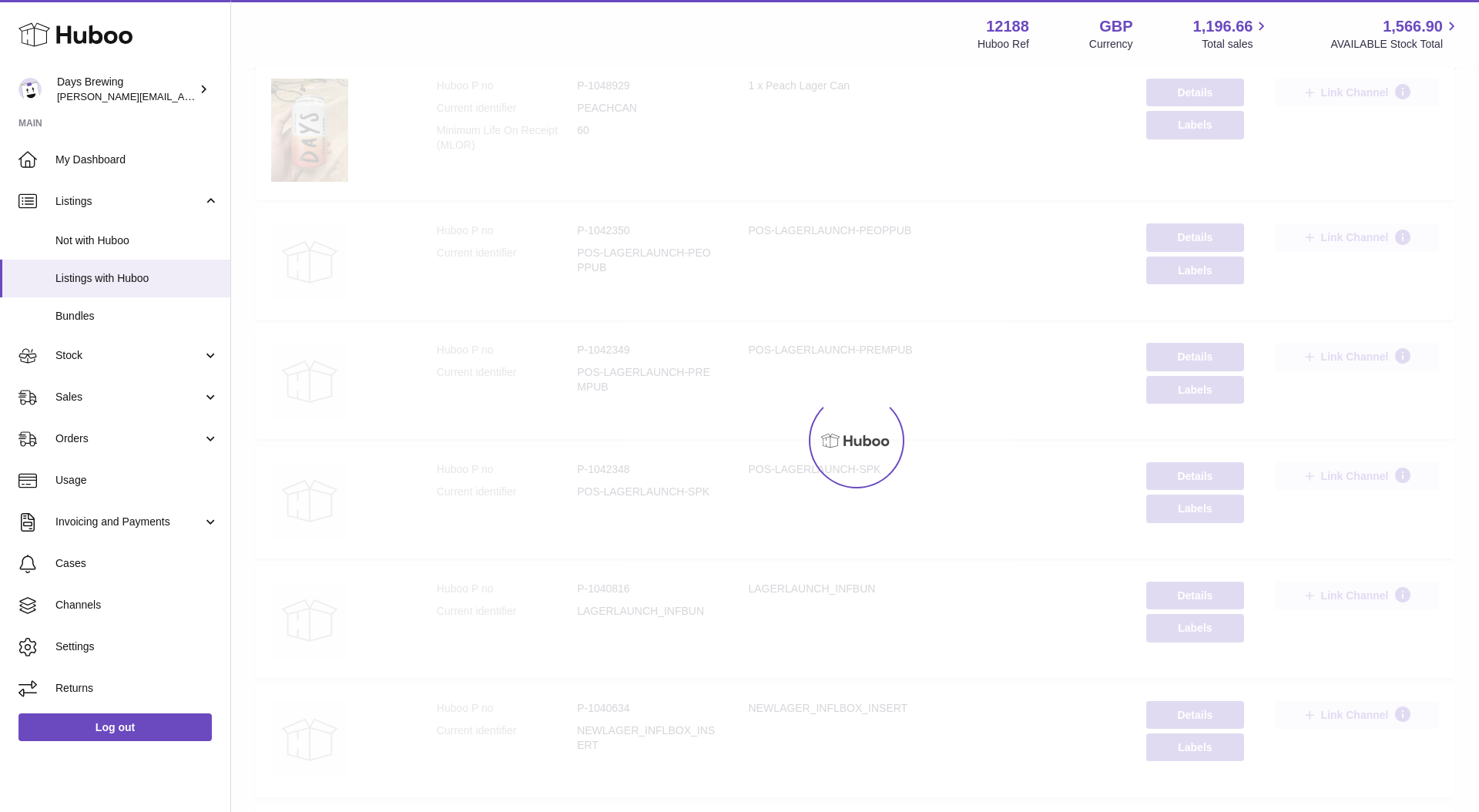
scroll to position [70, 0]
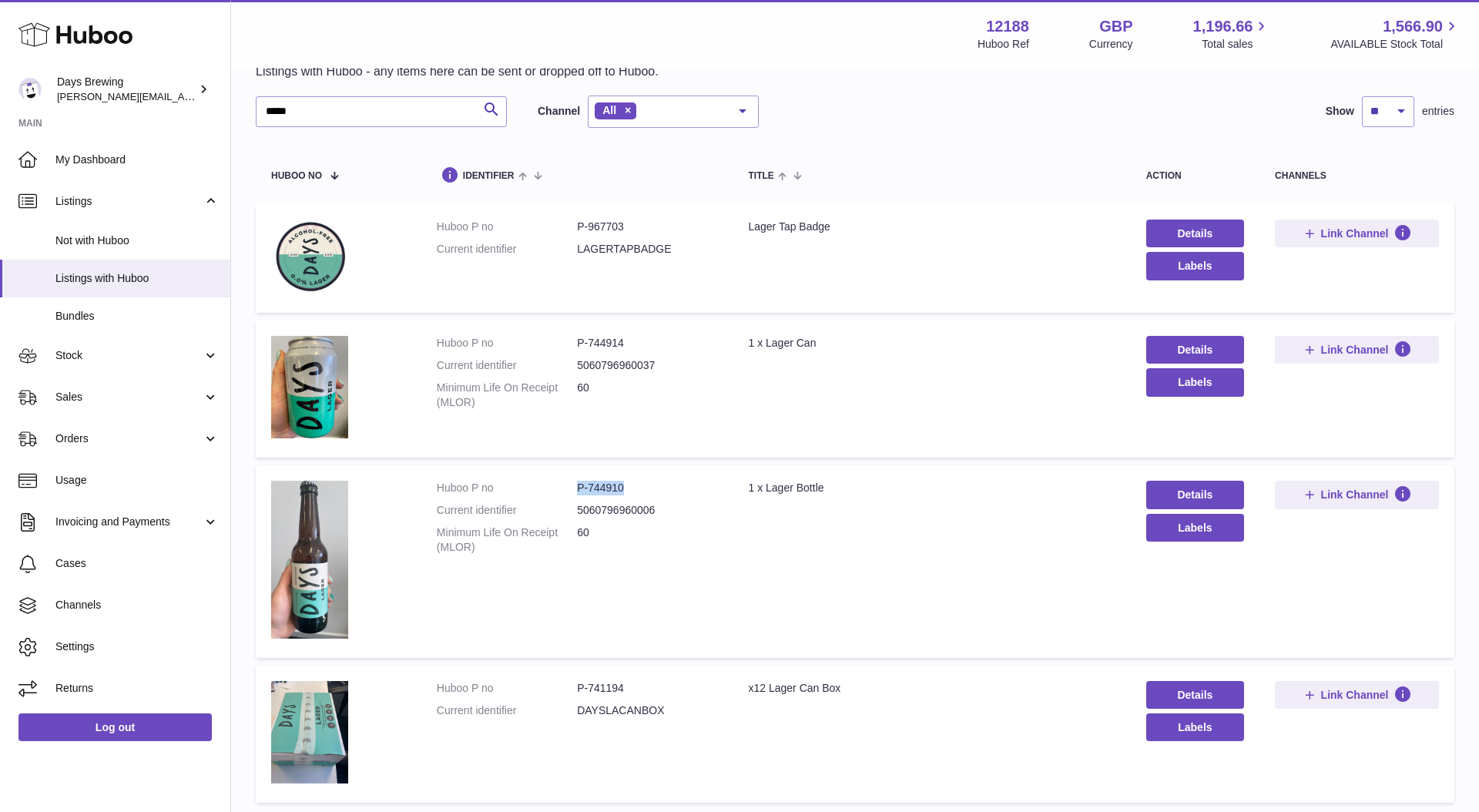
drag, startPoint x: 634, startPoint y: 489, endPoint x: 569, endPoint y: 484, distance: 65.2
click at [569, 484] on dl "Huboo P no P-744910 Current identifier 5060796960006 Minimum Life On Receipt (M…" at bounding box center [577, 521] width 281 height 82
copy dl "P-744910"
click at [725, 402] on td "Huboo P no P-744914 Current identifier 5060796960037 Minimum Life On Receipt (M…" at bounding box center [577, 389] width 312 height 137
click at [71, 353] on span "Stock" at bounding box center [128, 355] width 147 height 15
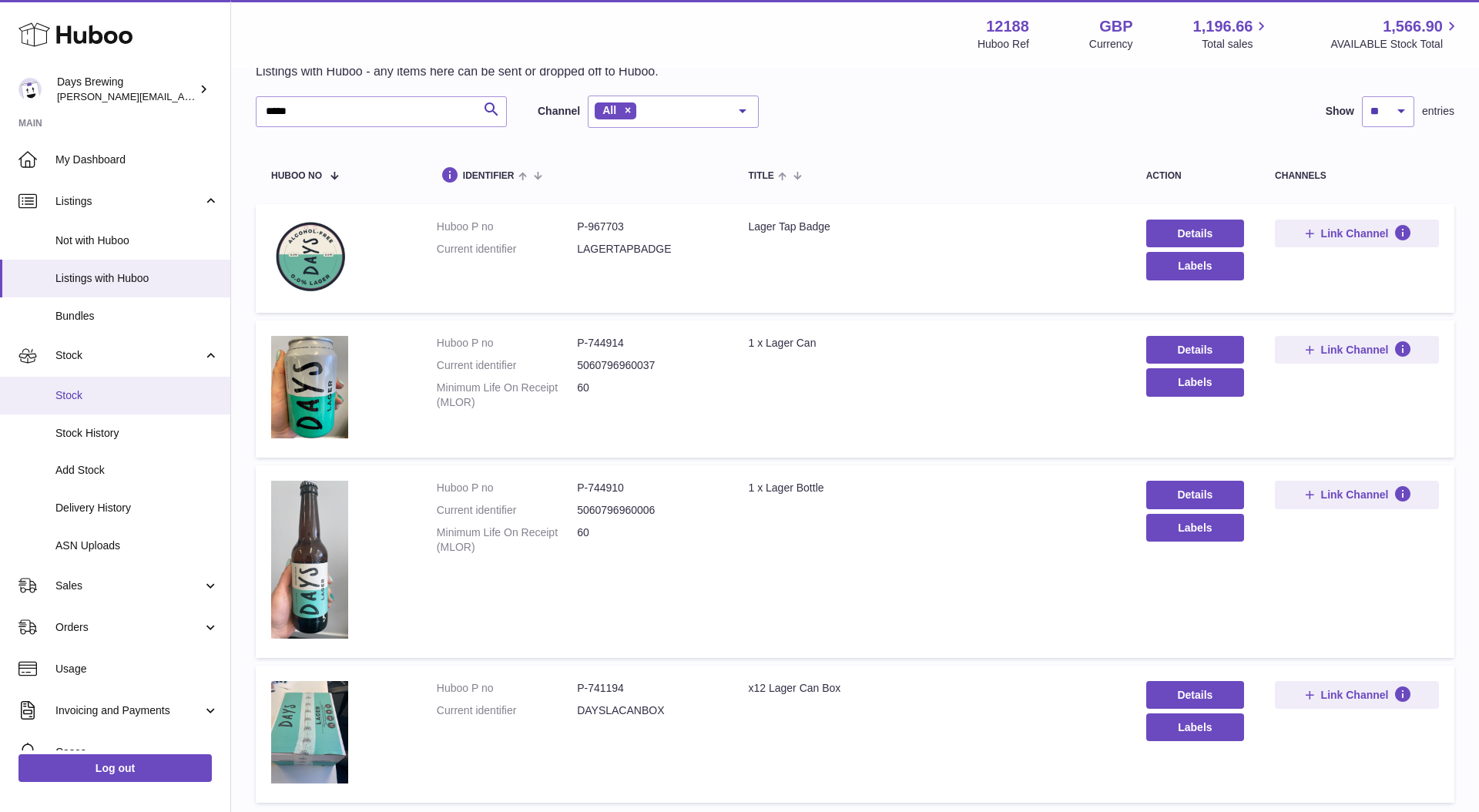
click at [80, 409] on link "Stock" at bounding box center [115, 396] width 231 height 38
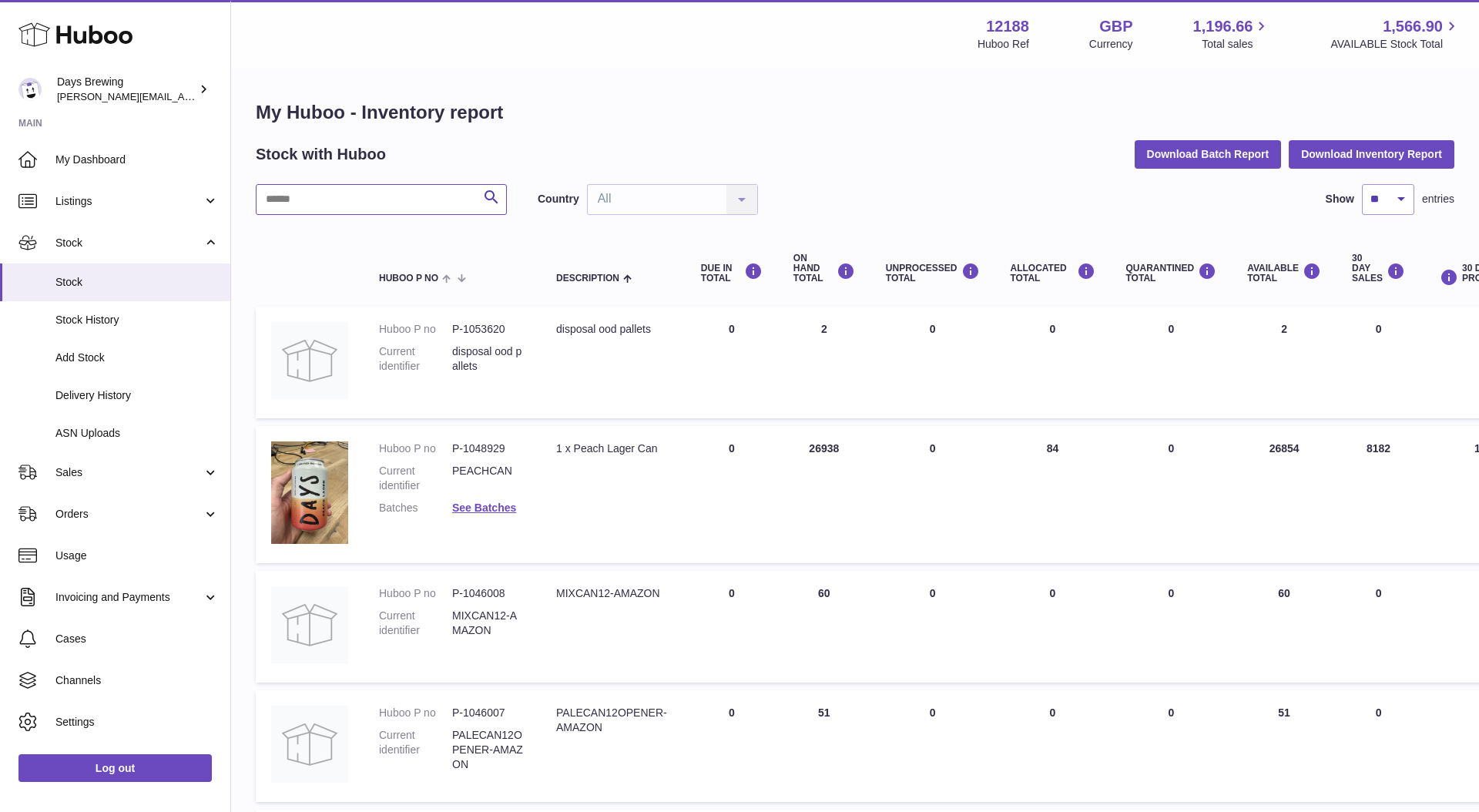
click at [367, 184] on input "text" at bounding box center [381, 200] width 251 height 31
type input "*****"
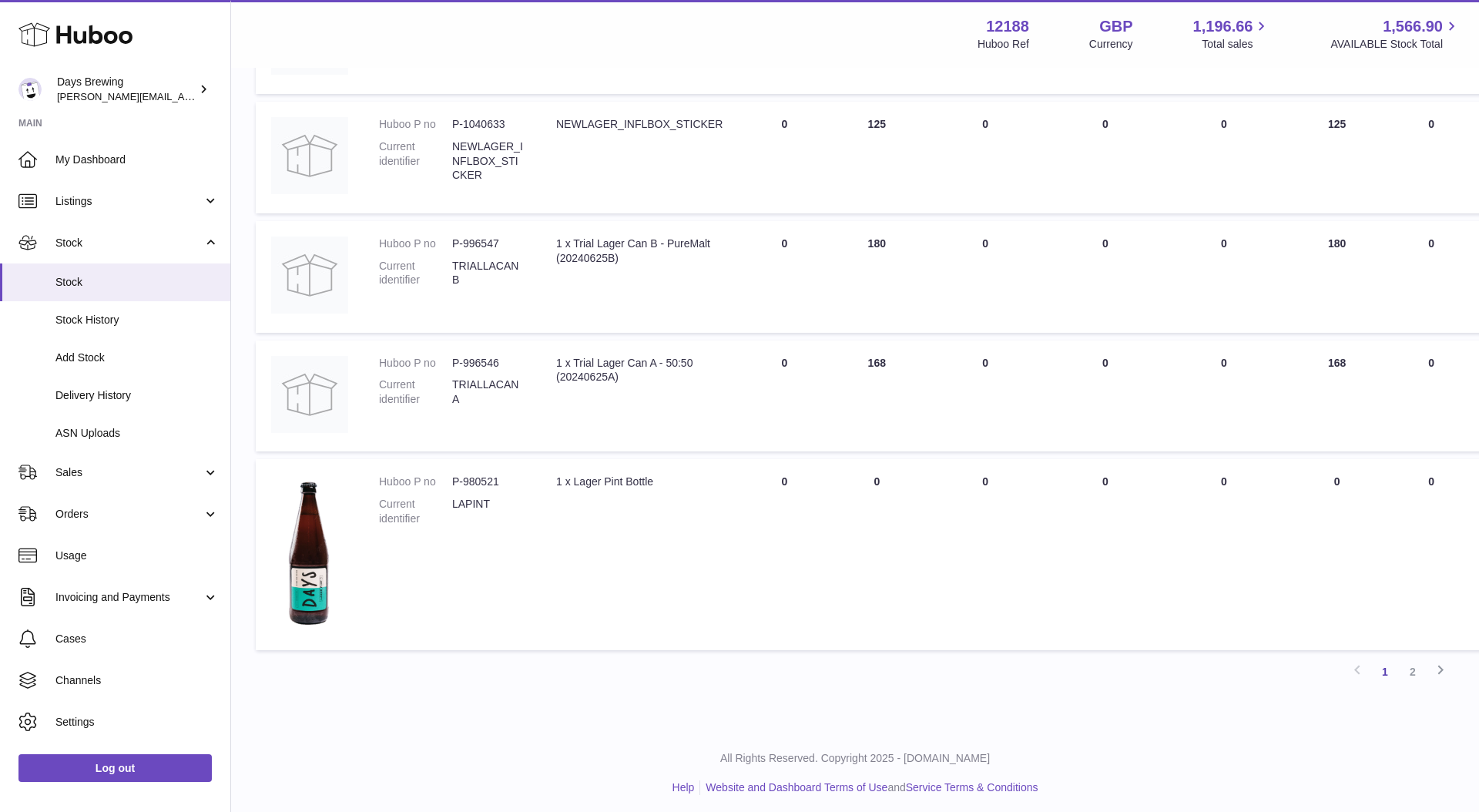
scroll to position [953, 0]
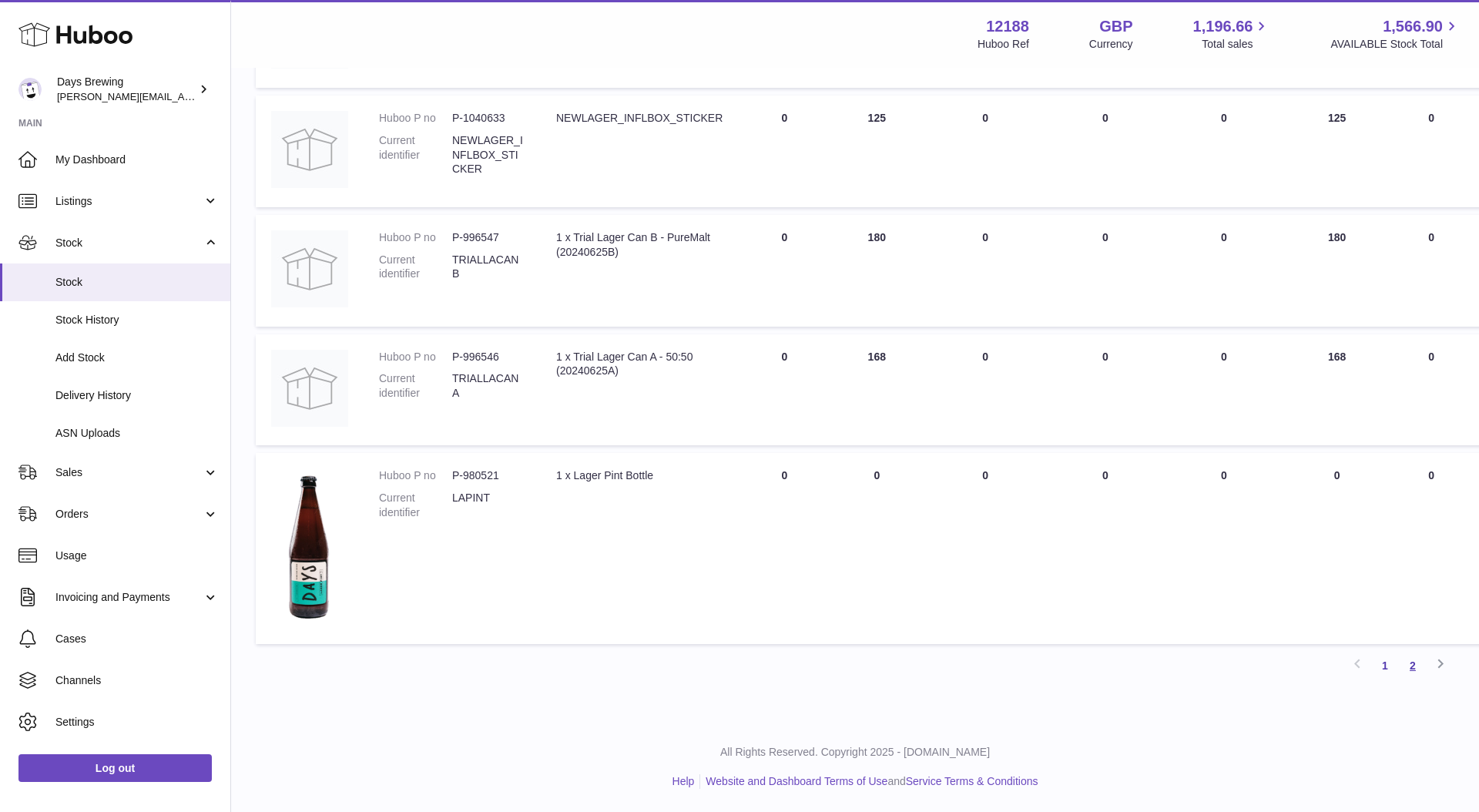
click at [1415, 667] on link "2" at bounding box center [1413, 666] width 28 height 28
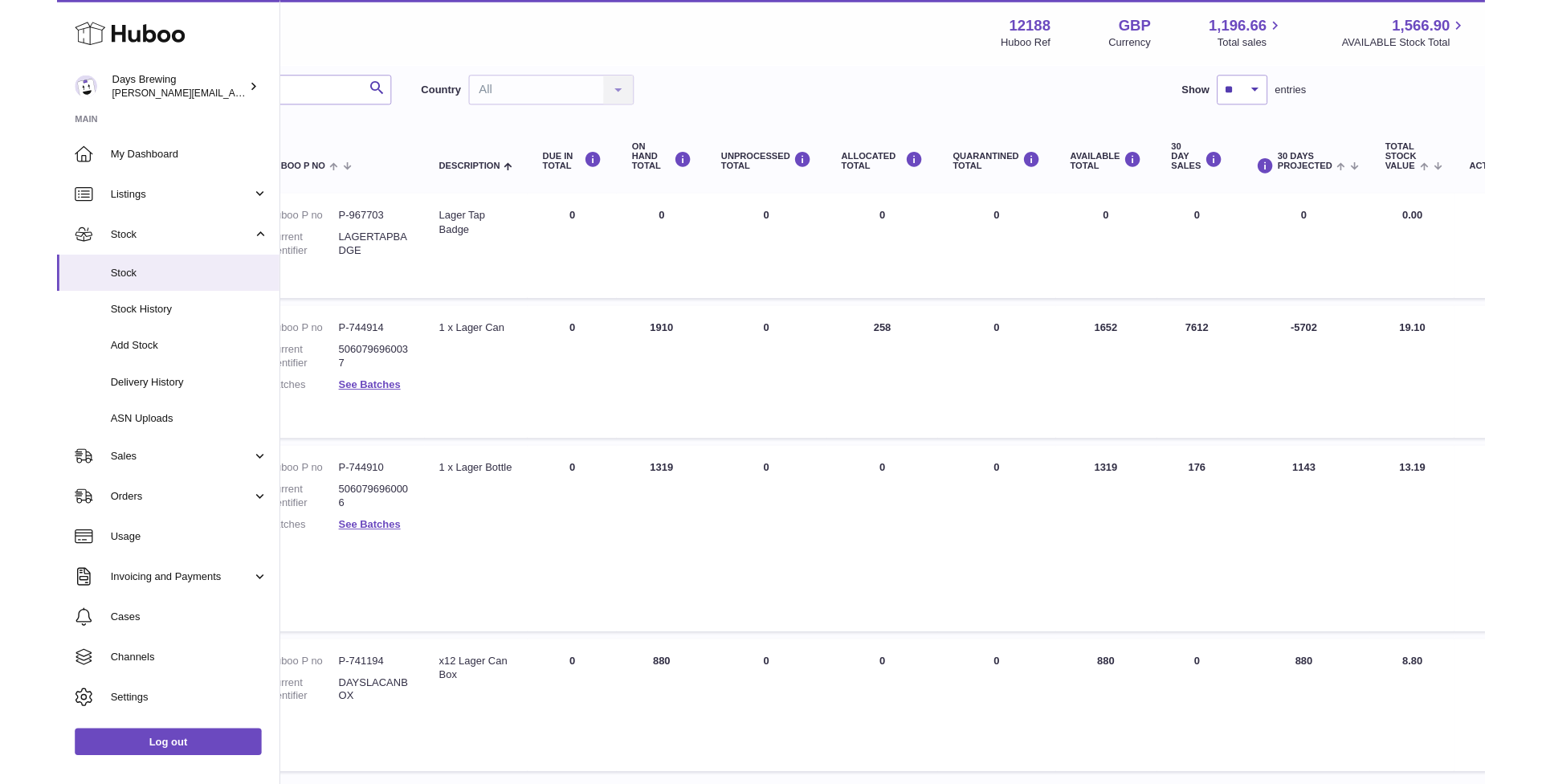
scroll to position [111, 0]
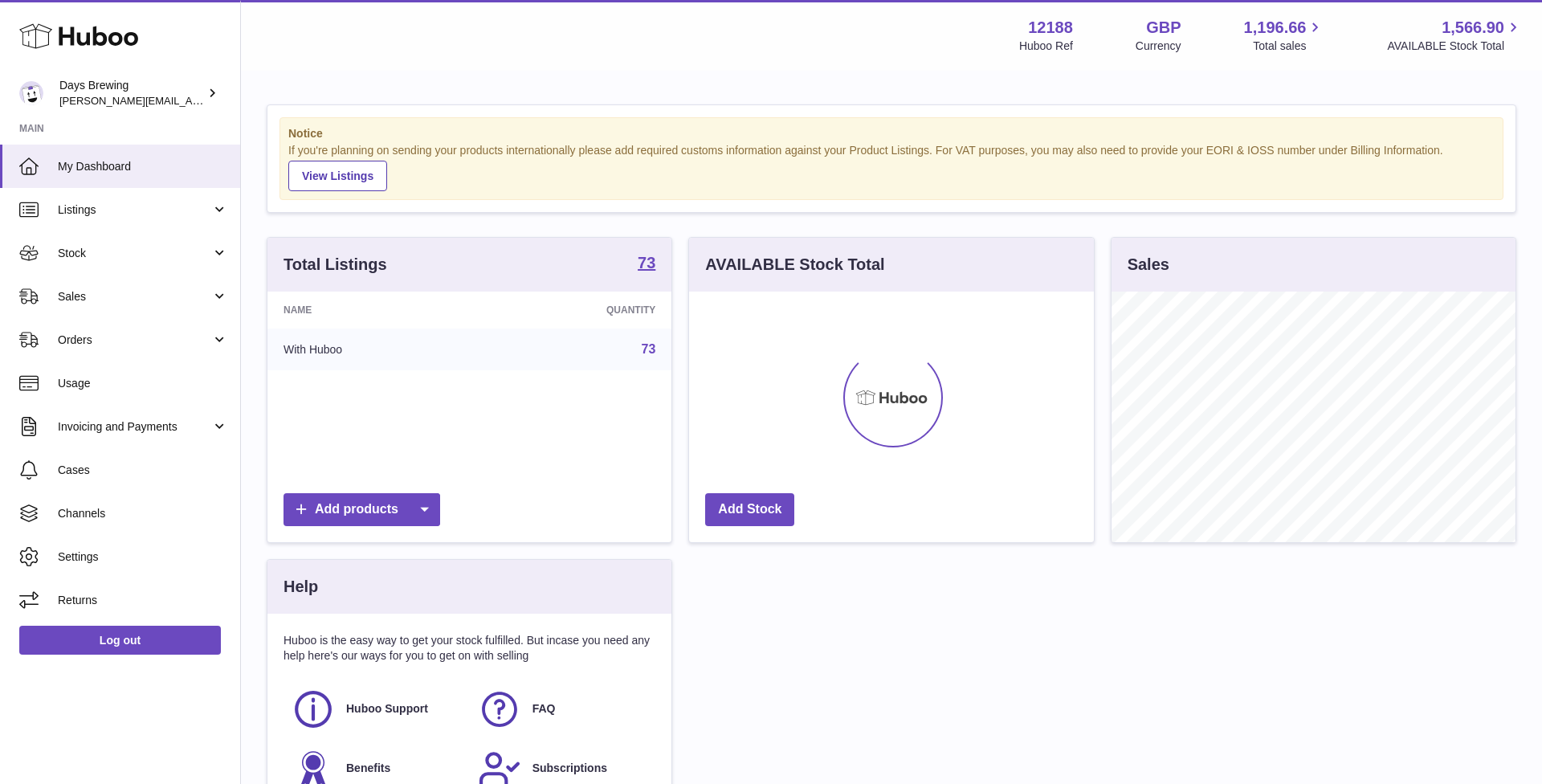
scroll to position [250, 405]
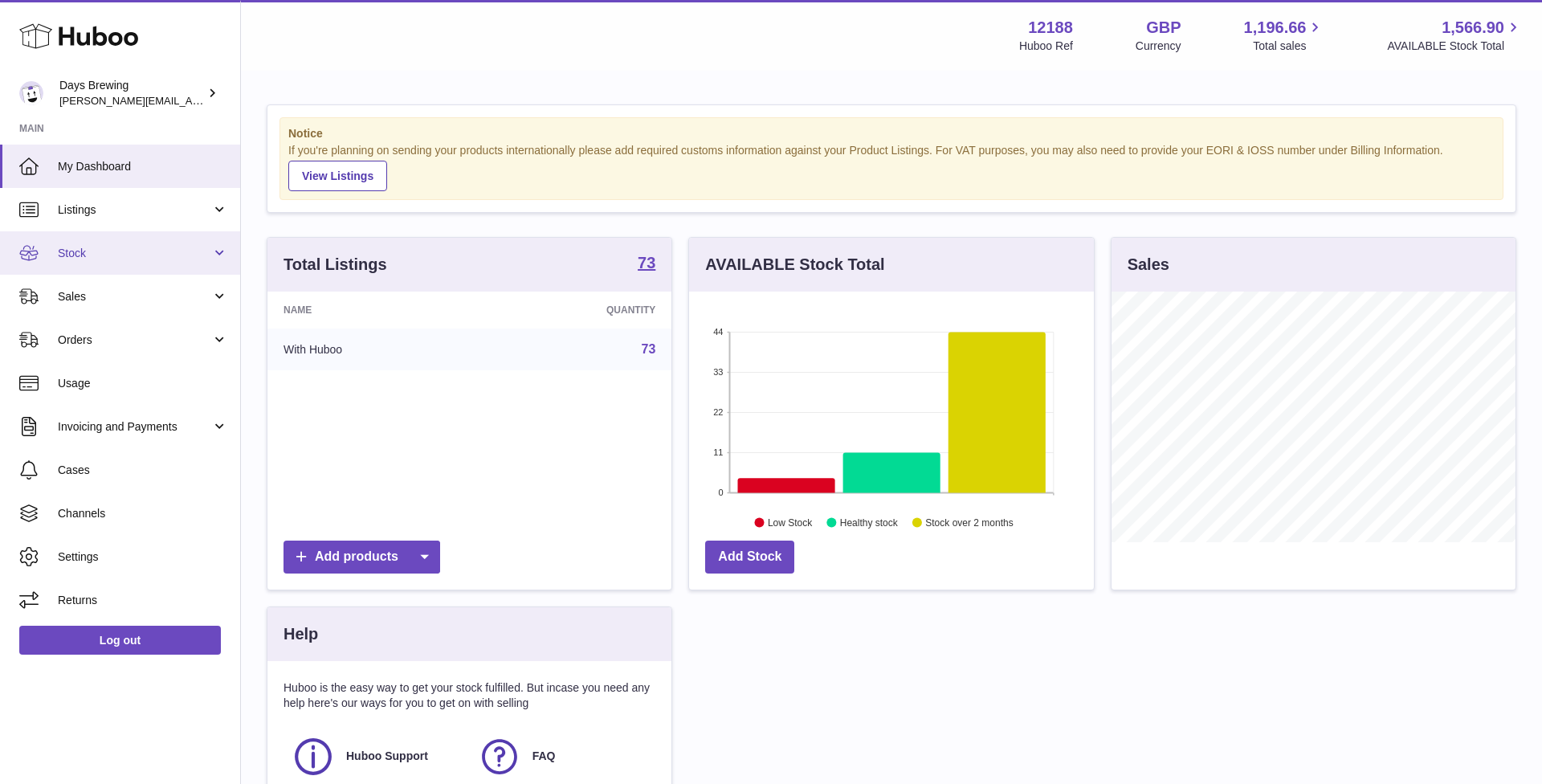
click at [67, 249] on span "Stock" at bounding box center [134, 253] width 153 height 15
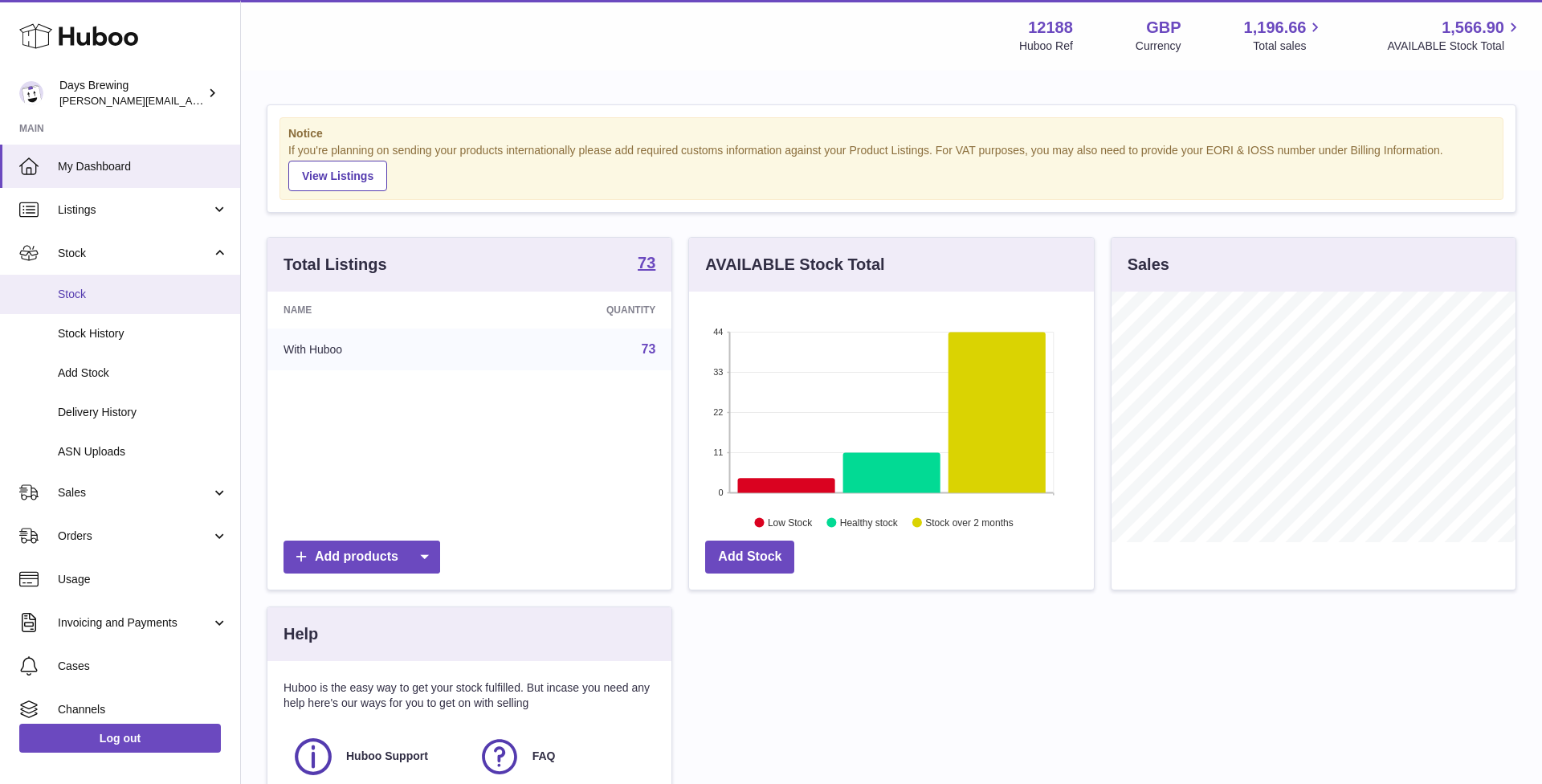
click at [76, 277] on link "Stock" at bounding box center [120, 294] width 240 height 39
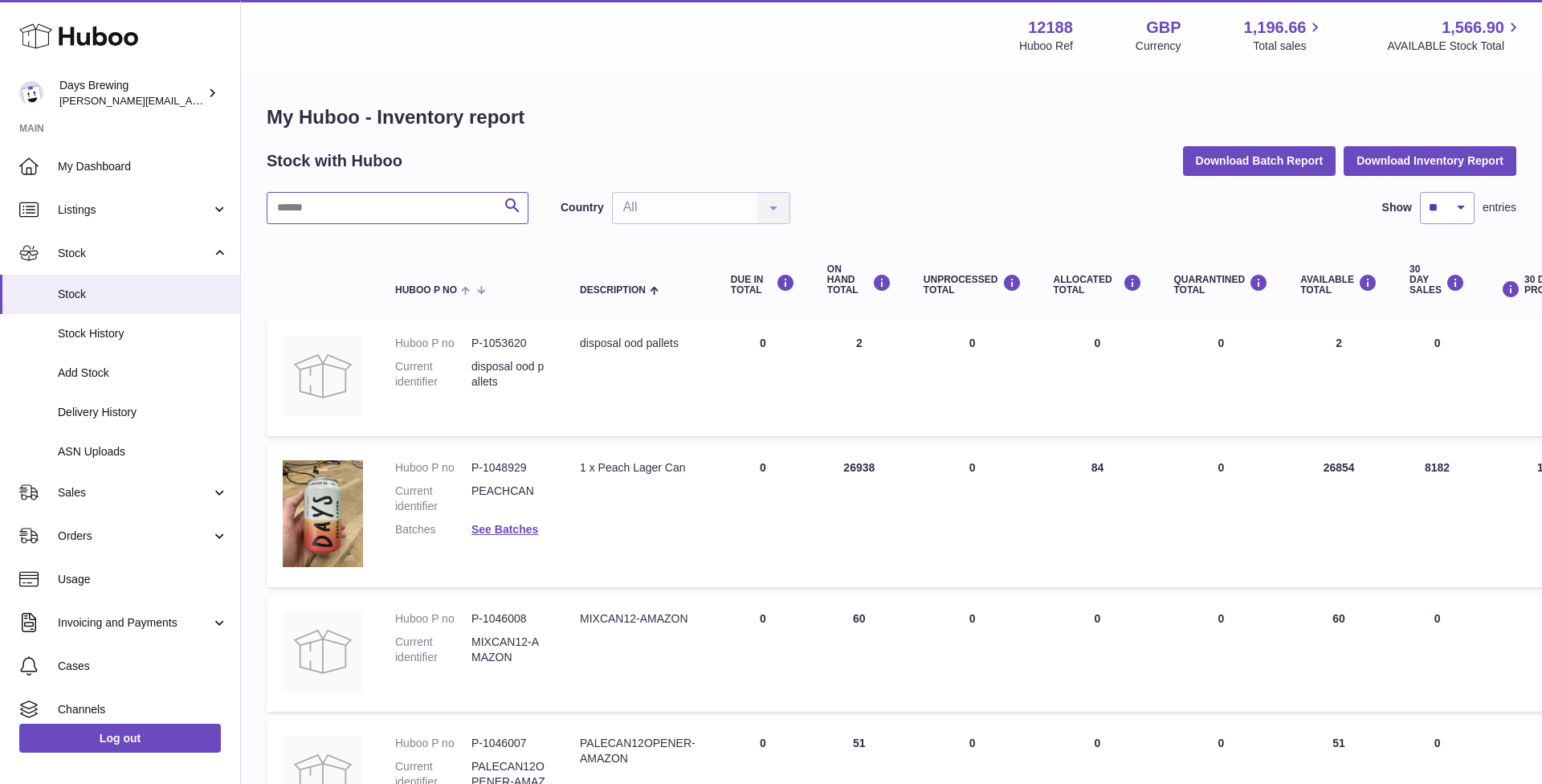
click at [396, 216] on input "text" at bounding box center [397, 208] width 262 height 32
type input "*****"
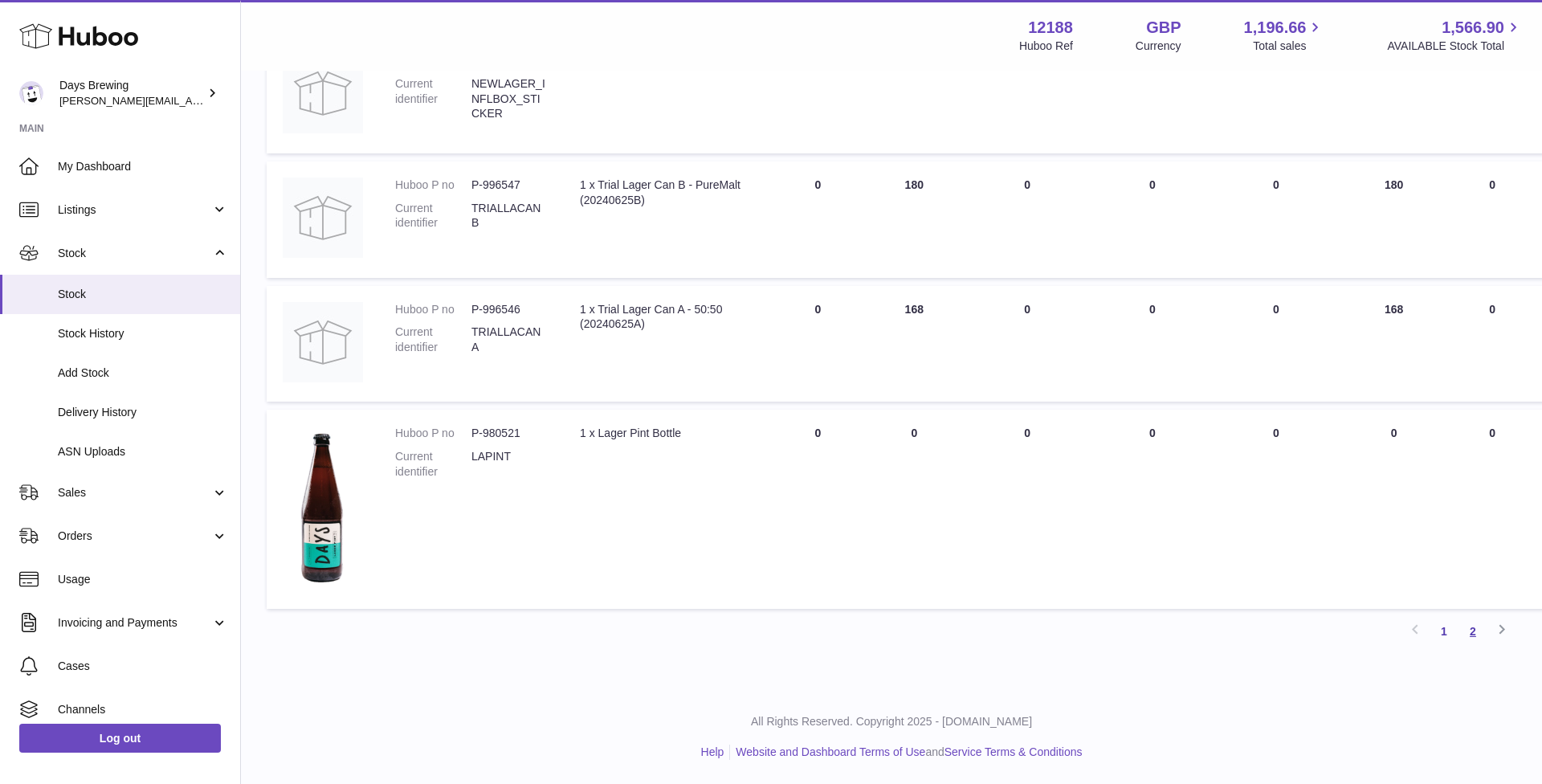
click at [1464, 627] on link "2" at bounding box center [1473, 632] width 29 height 29
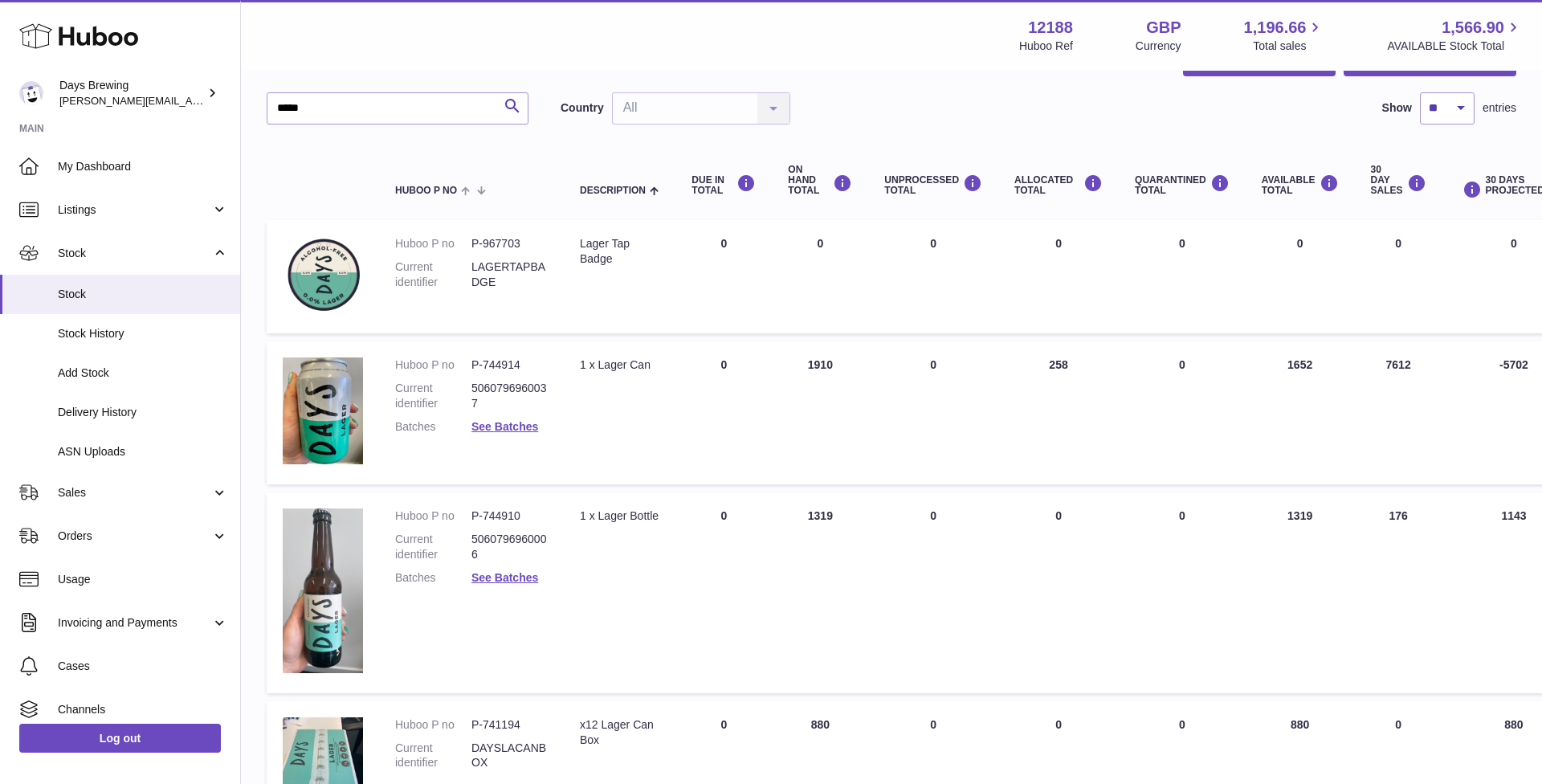
scroll to position [105, 0]
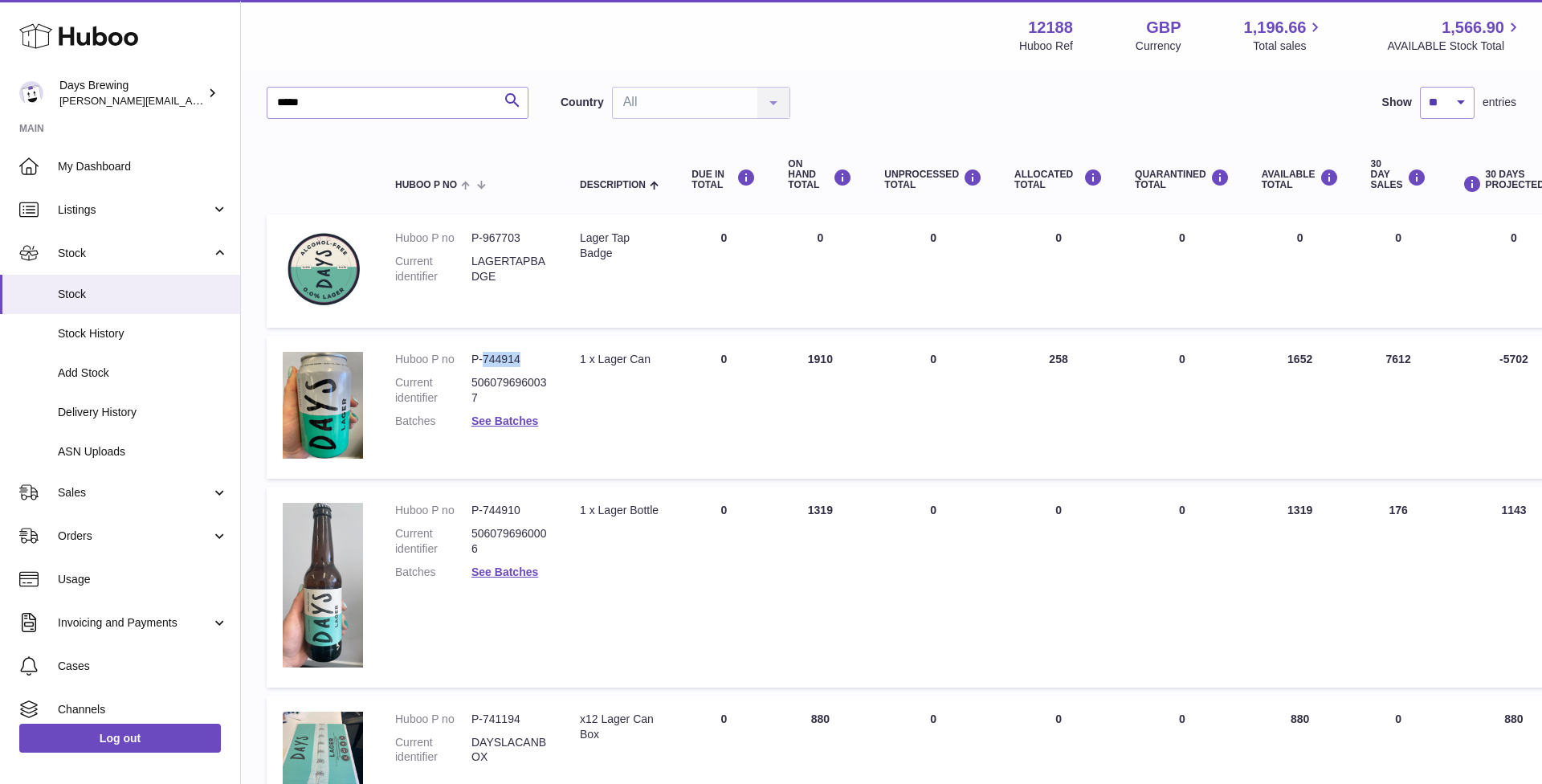
drag, startPoint x: 527, startPoint y: 357, endPoint x: 483, endPoint y: 359, distance: 44.0
click at [483, 359] on dd "P-744914" at bounding box center [510, 359] width 76 height 15
copy dd "744914"
click at [108, 451] on span "ASN Uploads" at bounding box center [143, 451] width 170 height 15
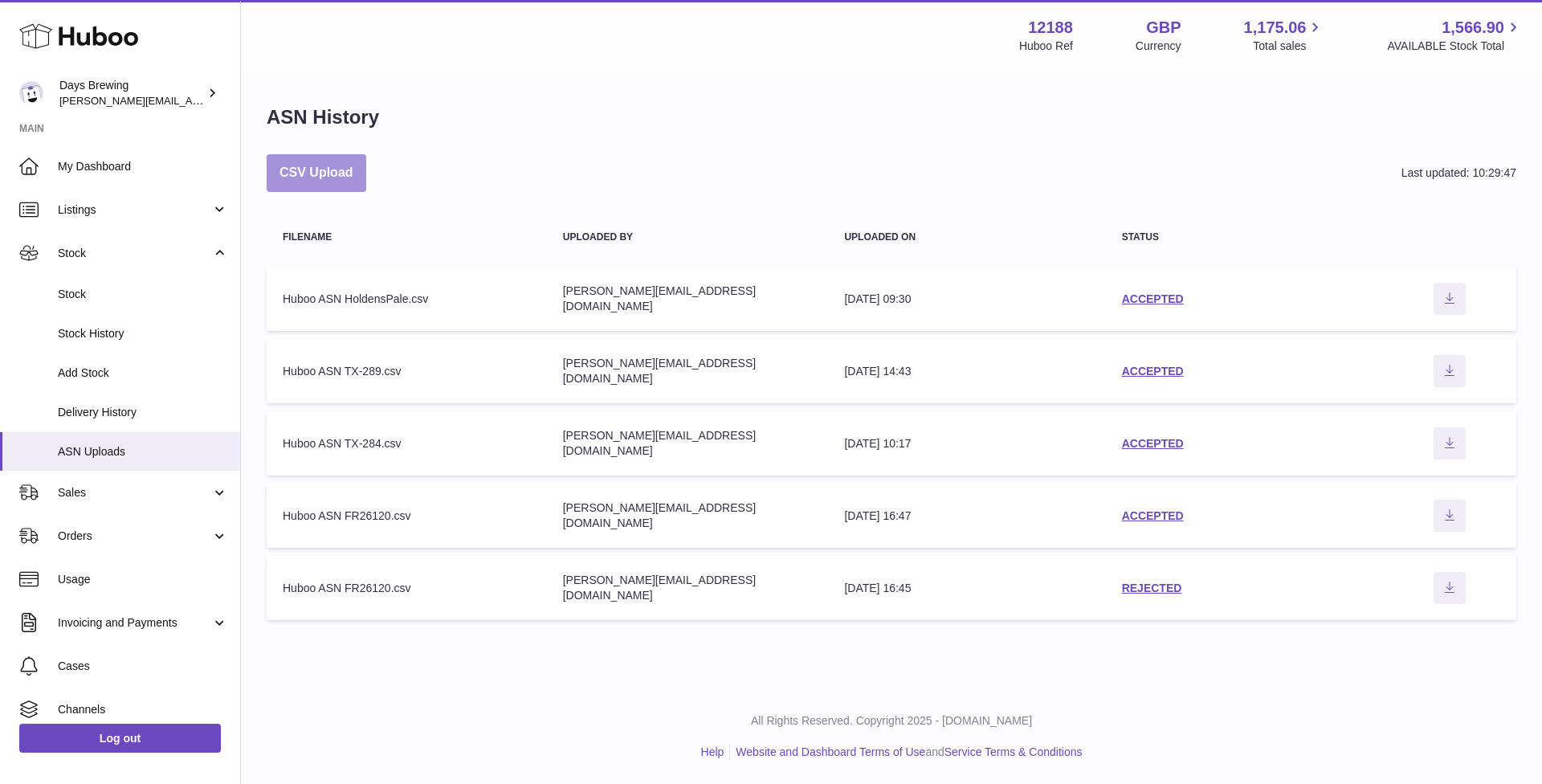
click at [311, 165] on button "CSV Upload" at bounding box center [316, 173] width 100 height 38
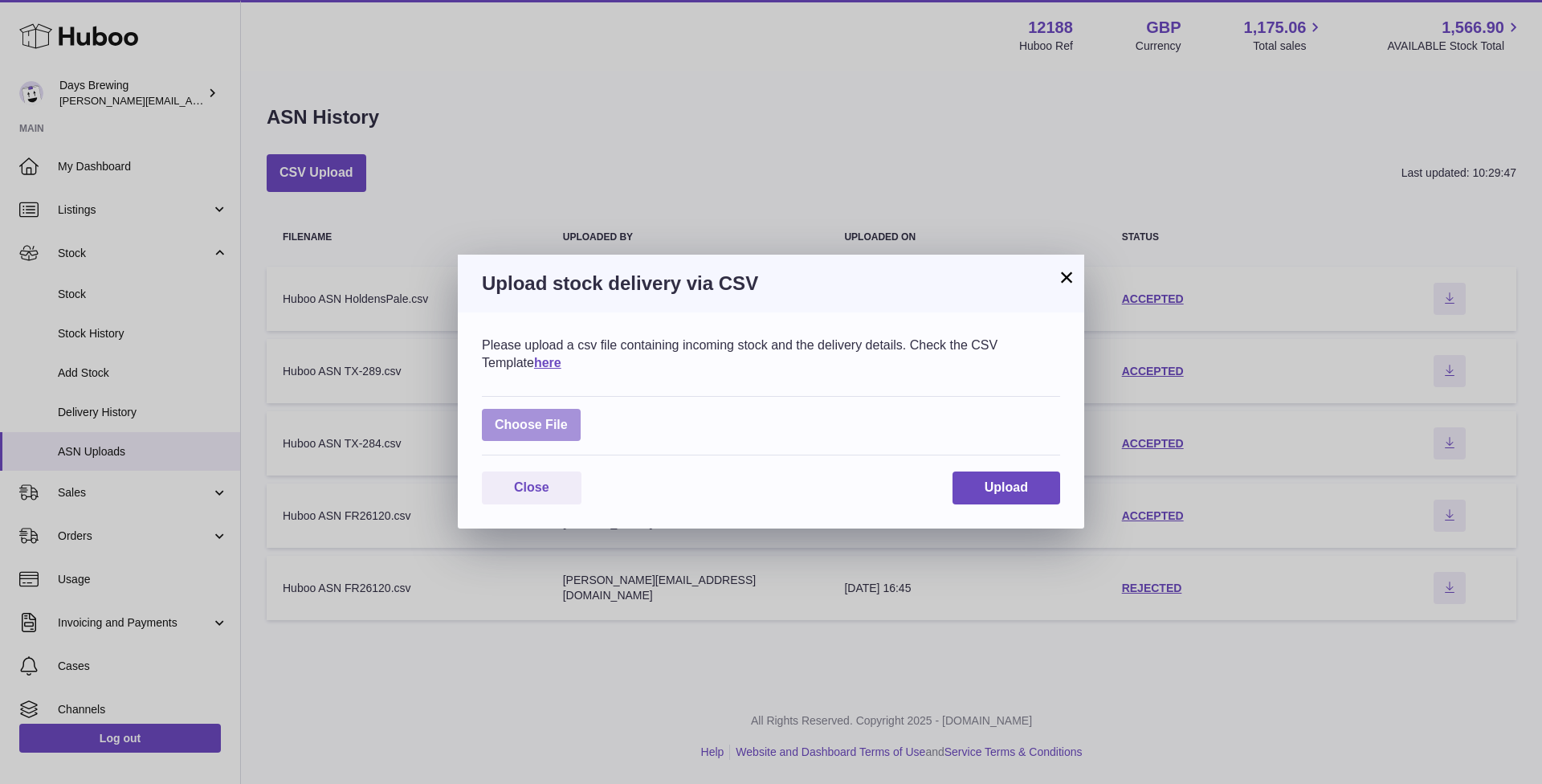
click at [575, 432] on label at bounding box center [531, 425] width 99 height 33
click at [569, 418] on input "file" at bounding box center [568, 417] width 1 height 1
type input "**********"
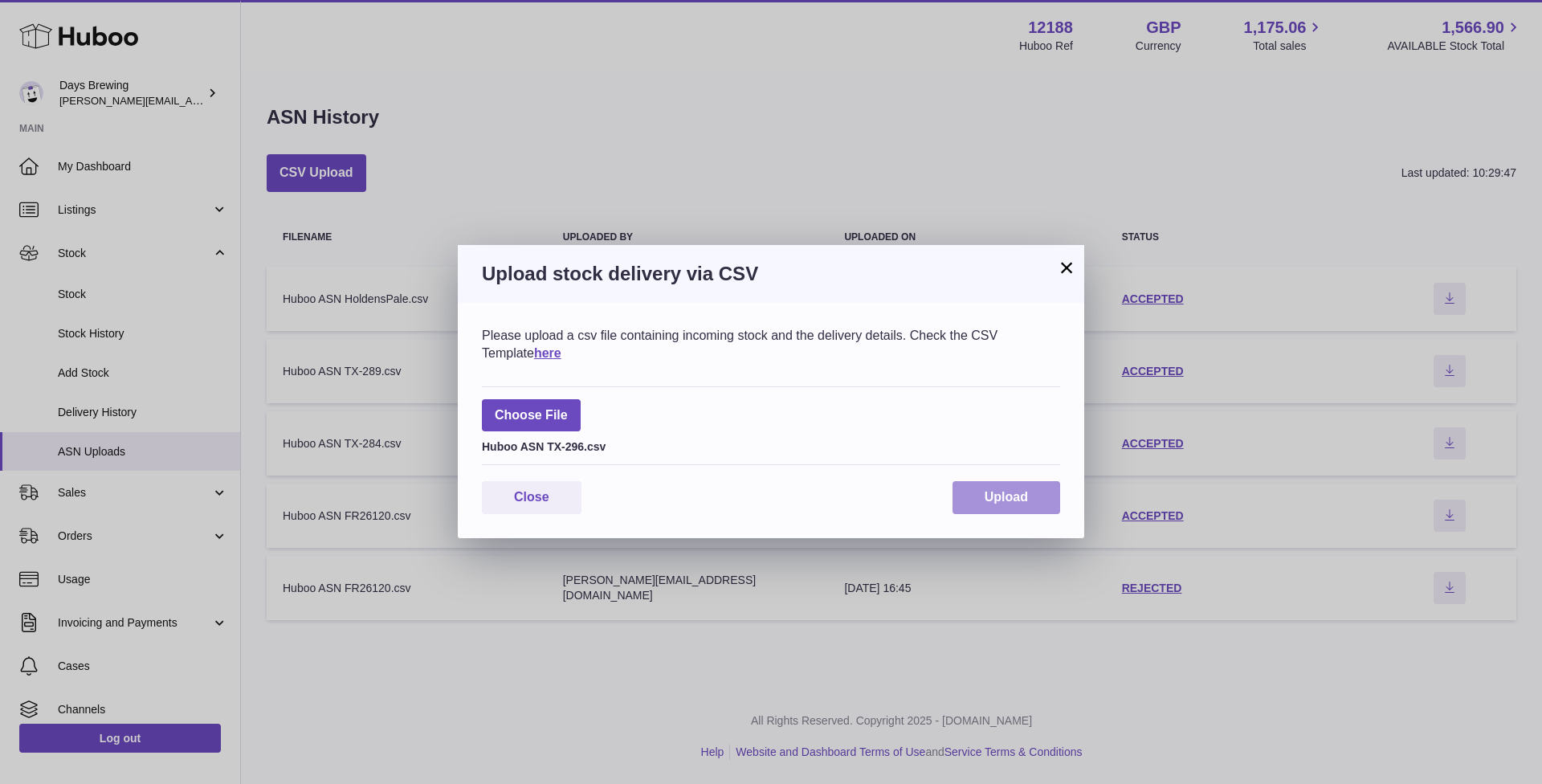
click at [1006, 502] on span "Upload" at bounding box center [1006, 496] width 43 height 13
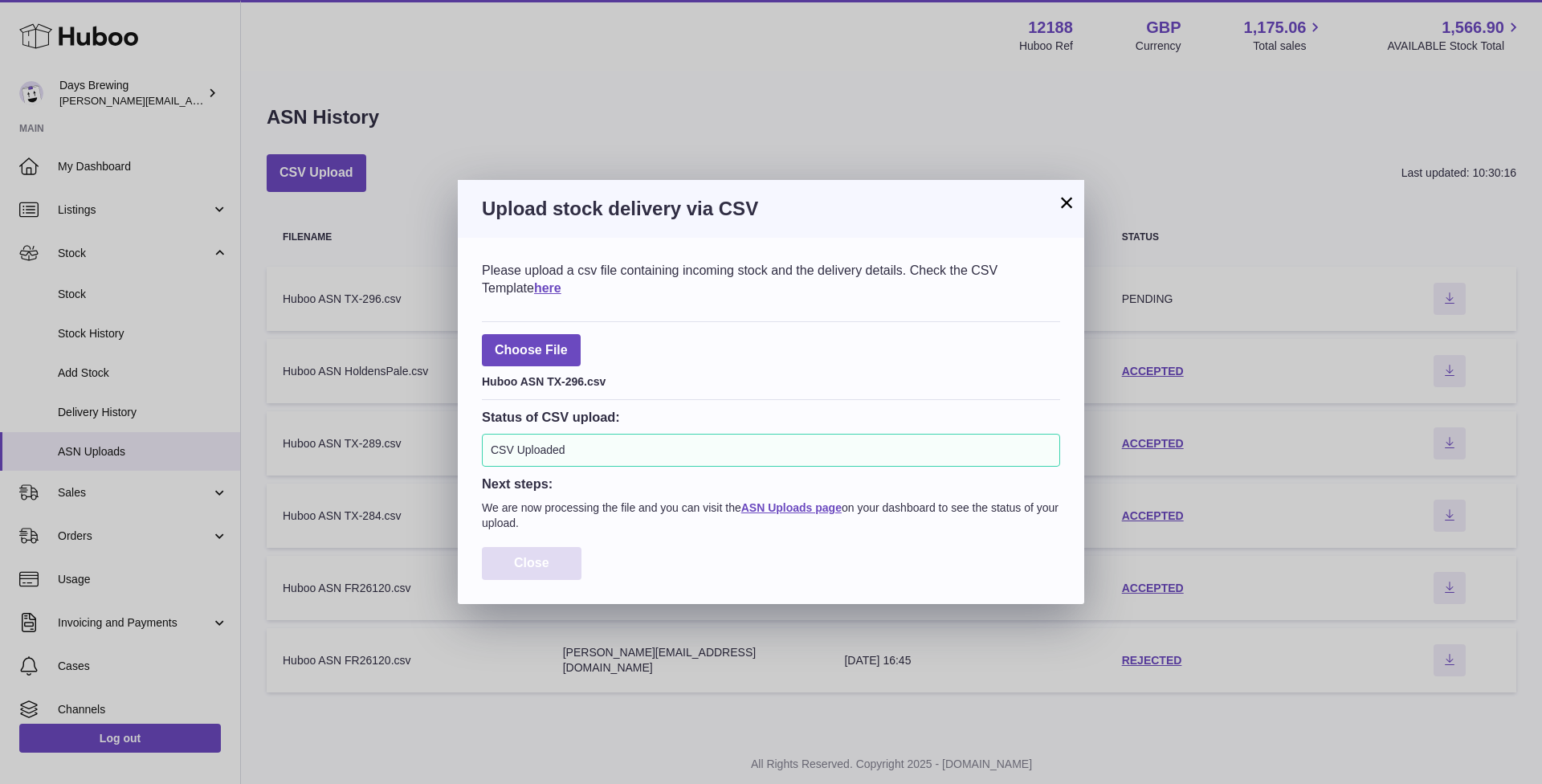
click at [540, 571] on button "Close" at bounding box center [531, 563] width 100 height 33
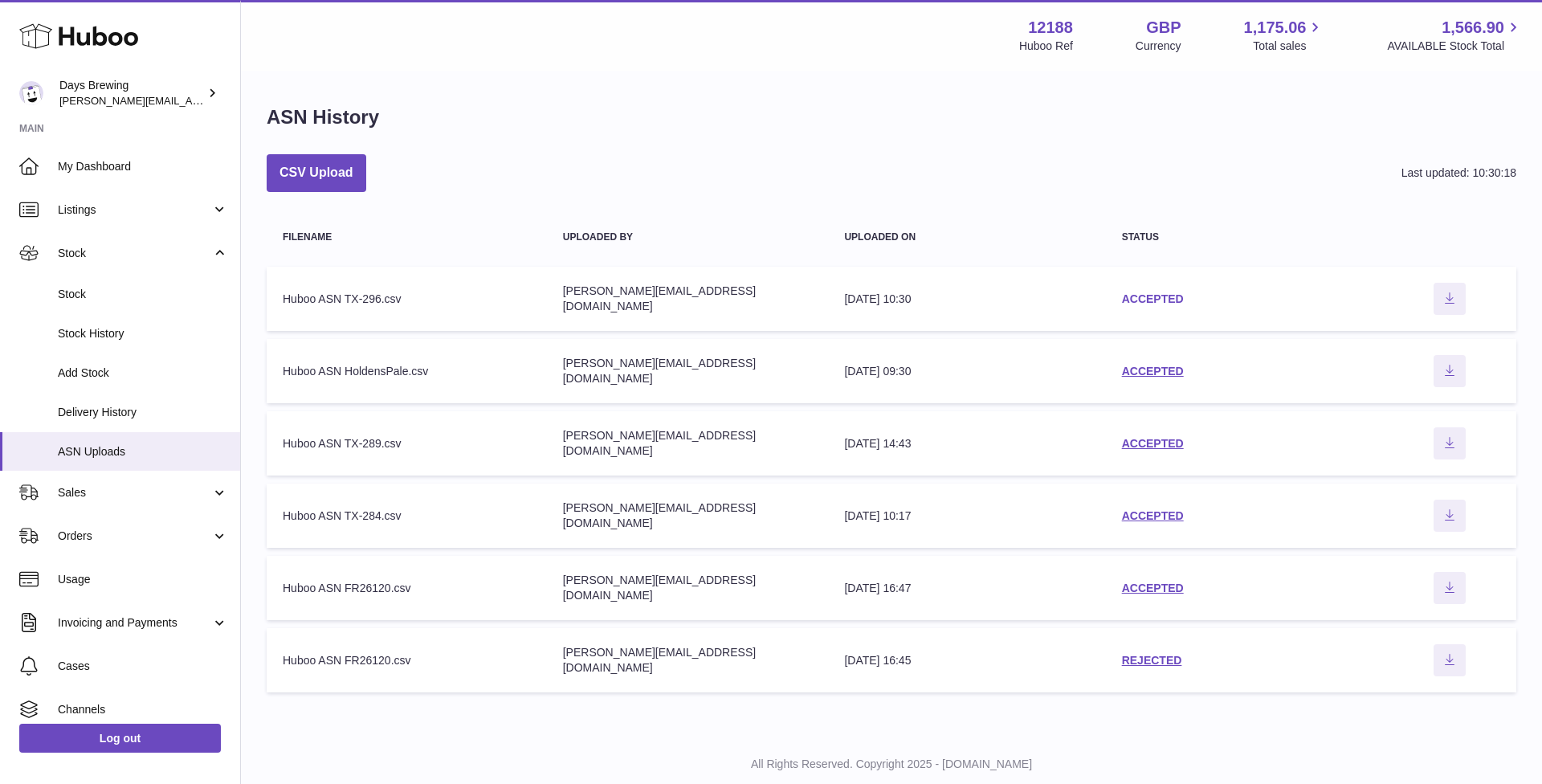
click at [1142, 300] on link "ACCEPTED" at bounding box center [1153, 299] width 62 height 13
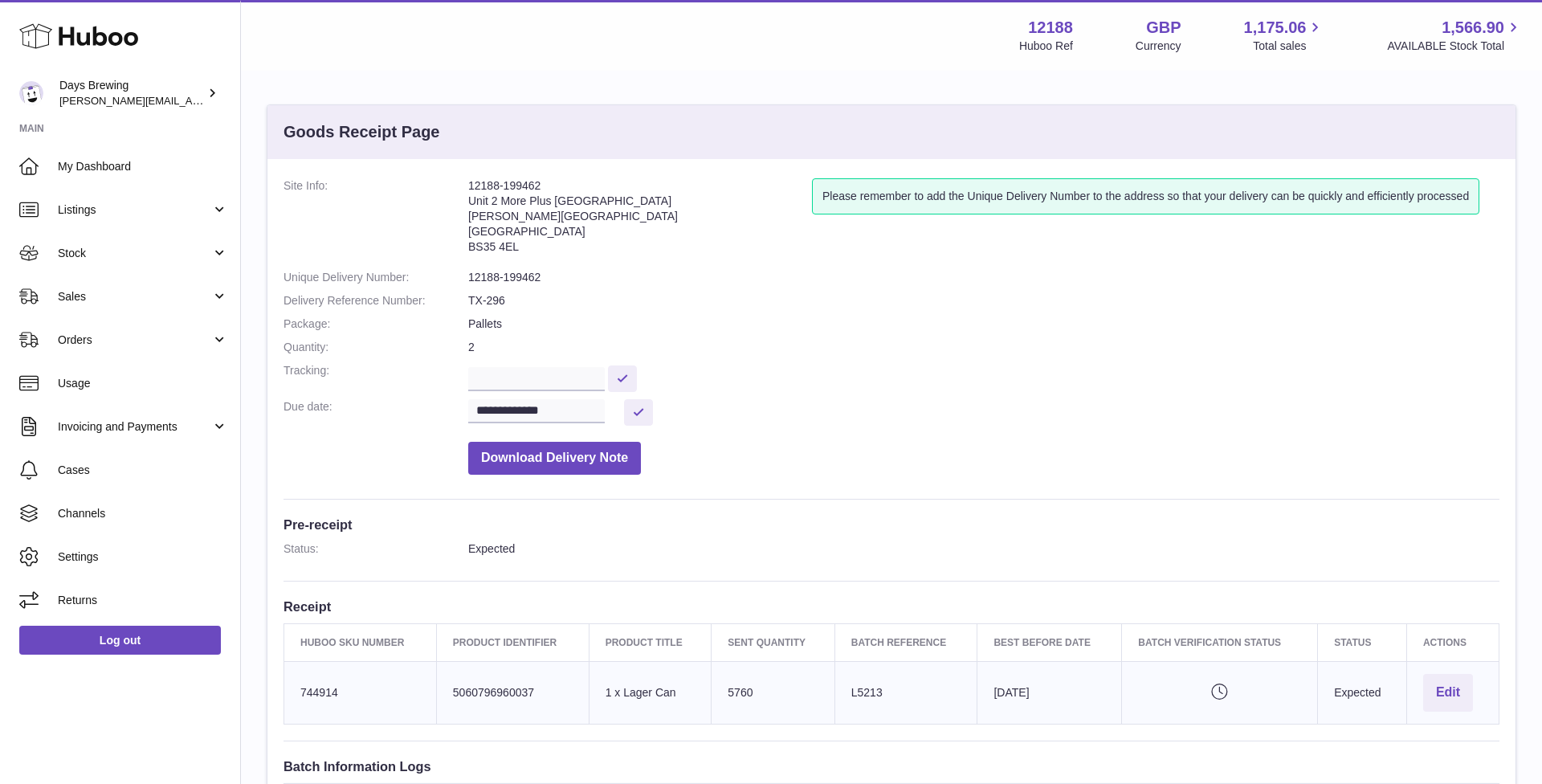
drag, startPoint x: 574, startPoint y: 190, endPoint x: 467, endPoint y: 184, distance: 107.2
click at [468, 184] on address "12188-199462 Unit 2 [GEOGRAPHIC_DATA][PERSON_NAME][STREET_ADDRESS]" at bounding box center [640, 220] width 344 height 83
copy dl "12188-199462"
click at [893, 481] on dl "**********" at bounding box center [892, 330] width 1216 height 304
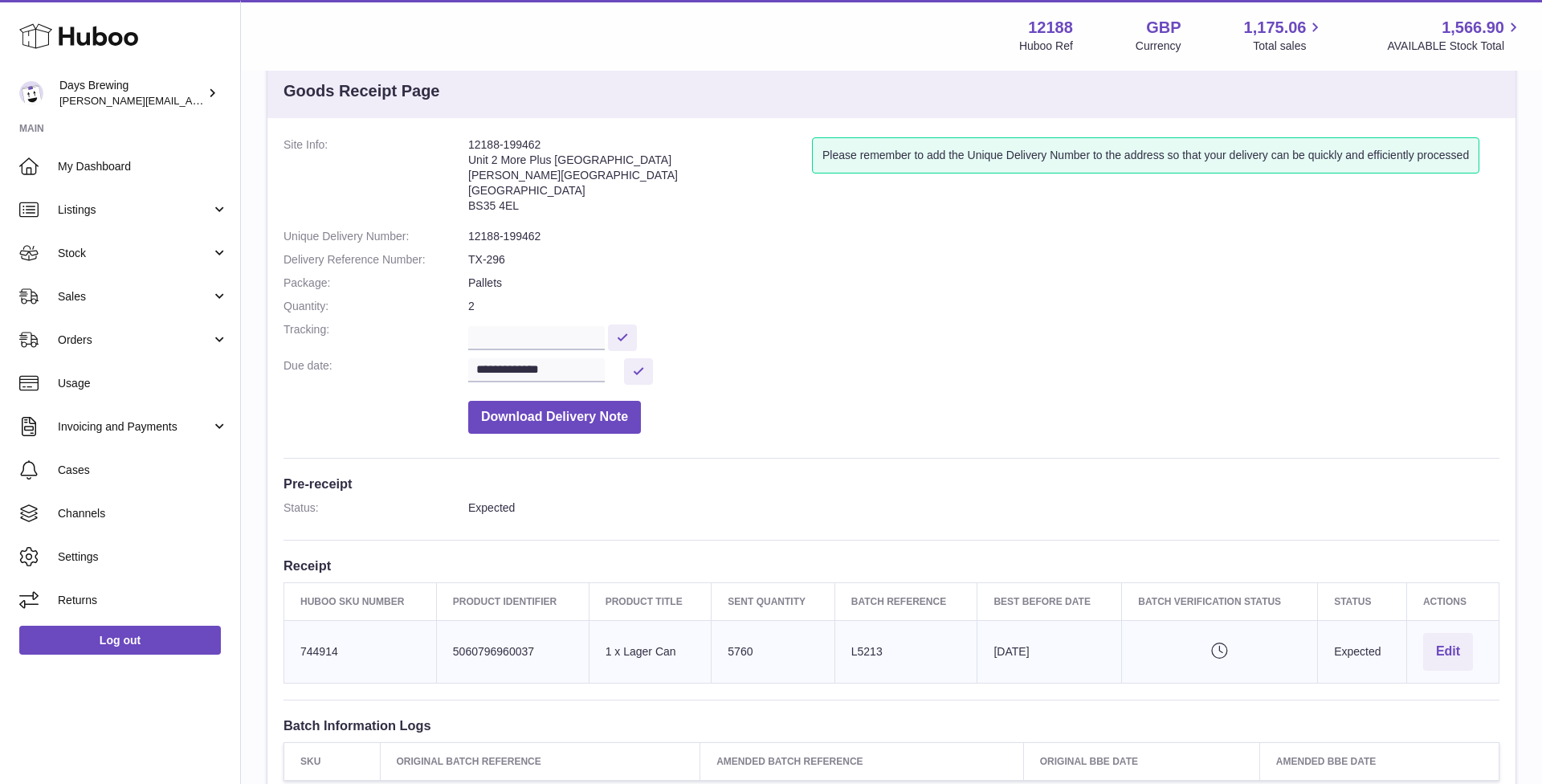
scroll to position [43, 0]
drag, startPoint x: 542, startPoint y: 145, endPoint x: 461, endPoint y: 139, distance: 81.2
click at [461, 139] on dl "**********" at bounding box center [892, 286] width 1216 height 304
copy dl "12188-199462"
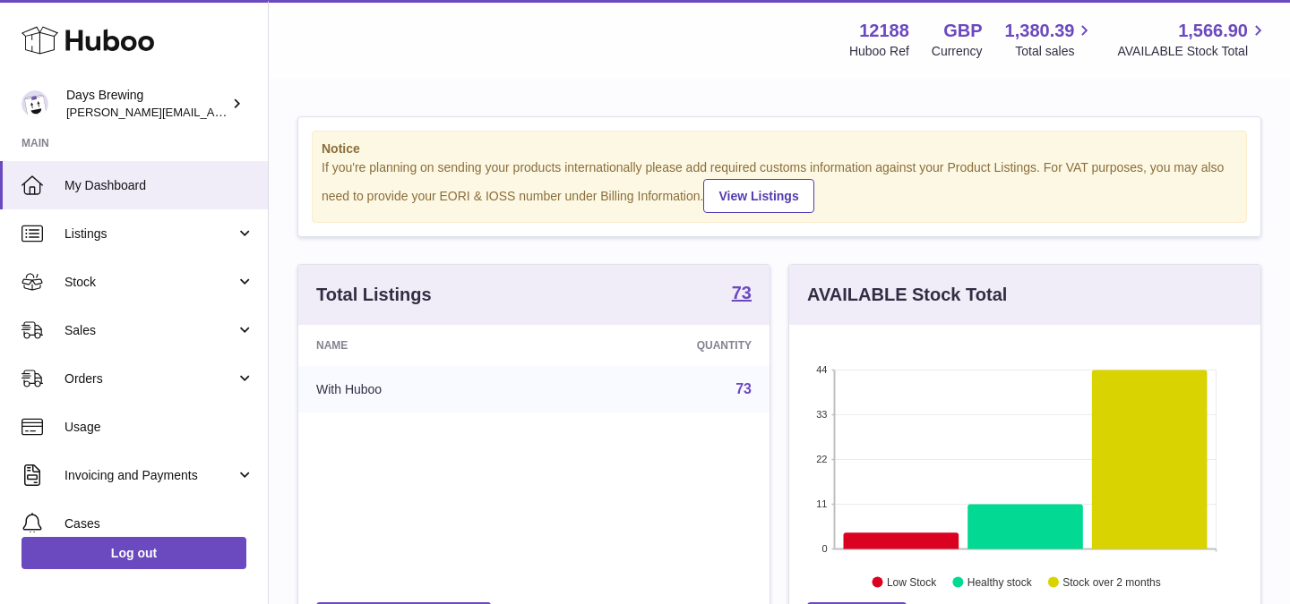
scroll to position [279, 471]
